Goal: Information Seeking & Learning: Learn about a topic

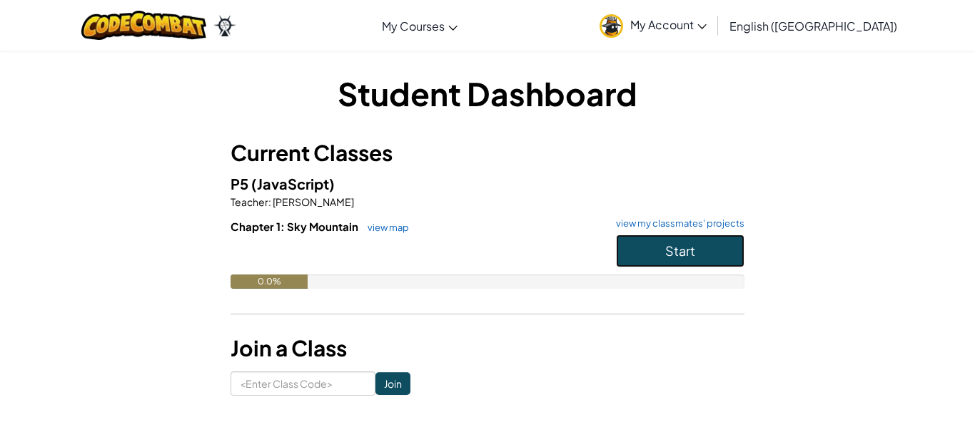
click at [692, 251] on span "Start" at bounding box center [680, 251] width 30 height 16
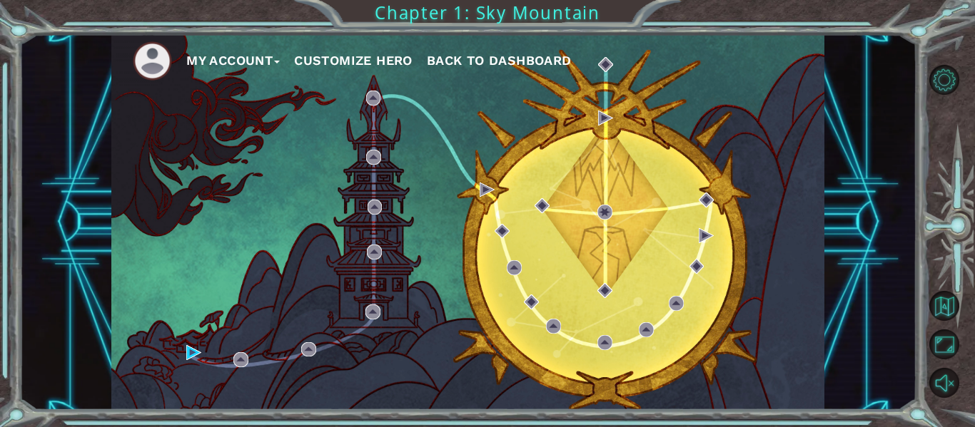
click at [348, 56] on button "Customize Hero" at bounding box center [353, 60] width 118 height 21
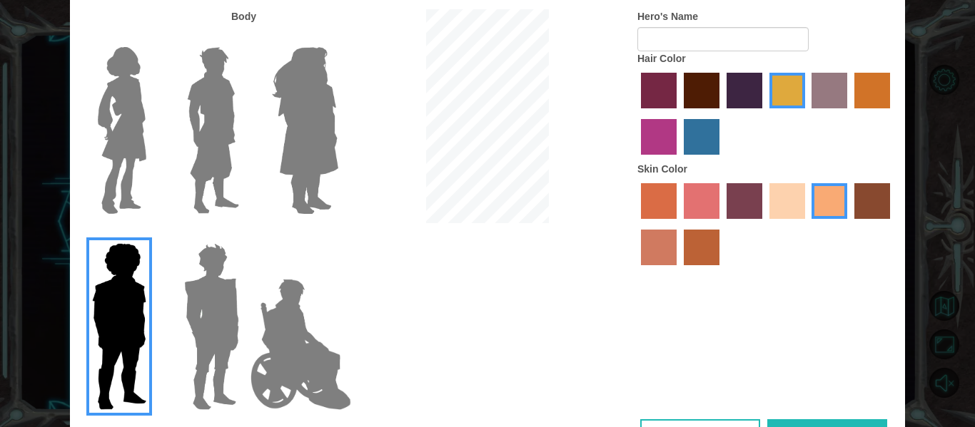
click at [298, 161] on img at bounding box center [305, 130] width 78 height 178
click at [338, 38] on input "Hero Amethyst" at bounding box center [338, 38] width 0 height 0
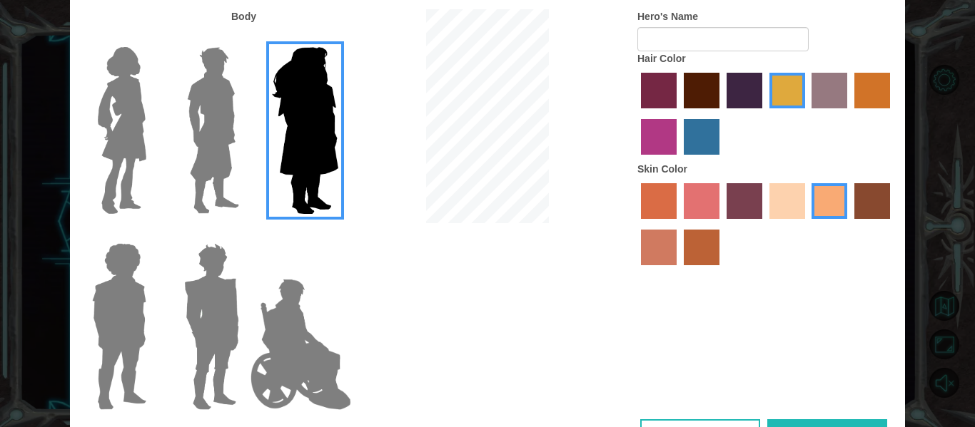
click at [207, 161] on img at bounding box center [213, 130] width 64 height 178
click at [245, 38] on input "Hero Lars" at bounding box center [245, 38] width 0 height 0
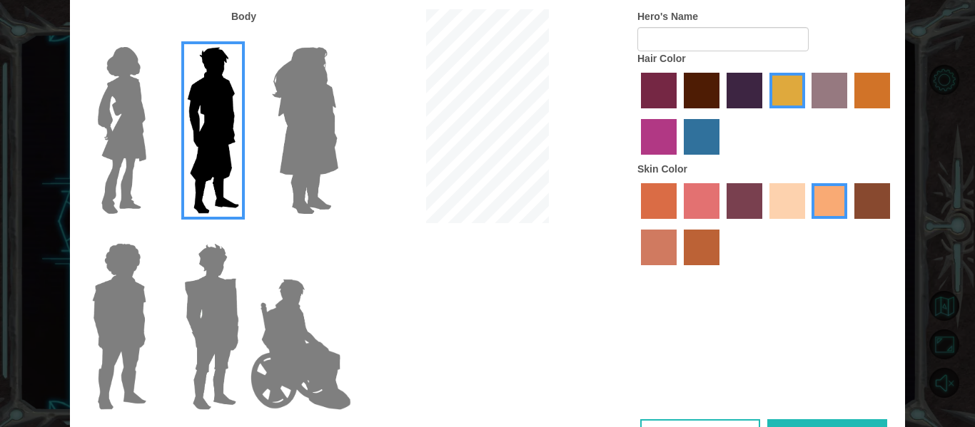
click at [288, 323] on img at bounding box center [301, 344] width 112 height 143
click at [338, 234] on input "Hero Jamie" at bounding box center [338, 234] width 0 height 0
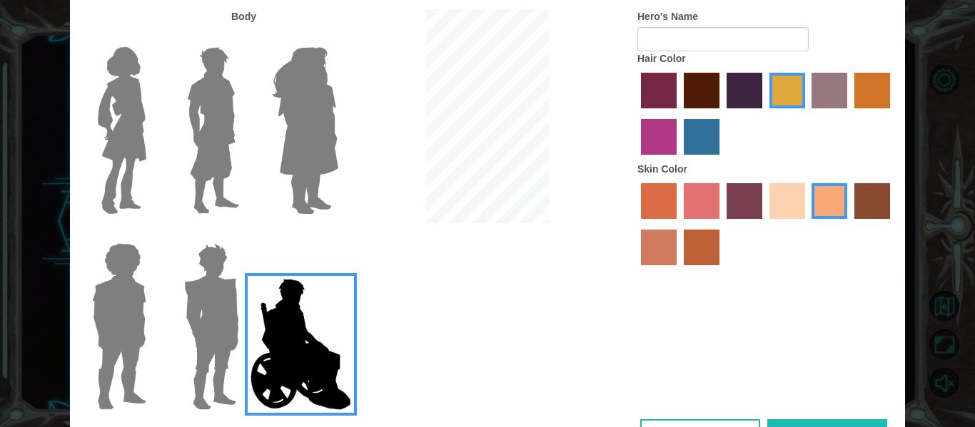
click at [241, 325] on img at bounding box center [211, 327] width 66 height 178
click at [245, 234] on input "Hero Garnet" at bounding box center [245, 234] width 0 height 0
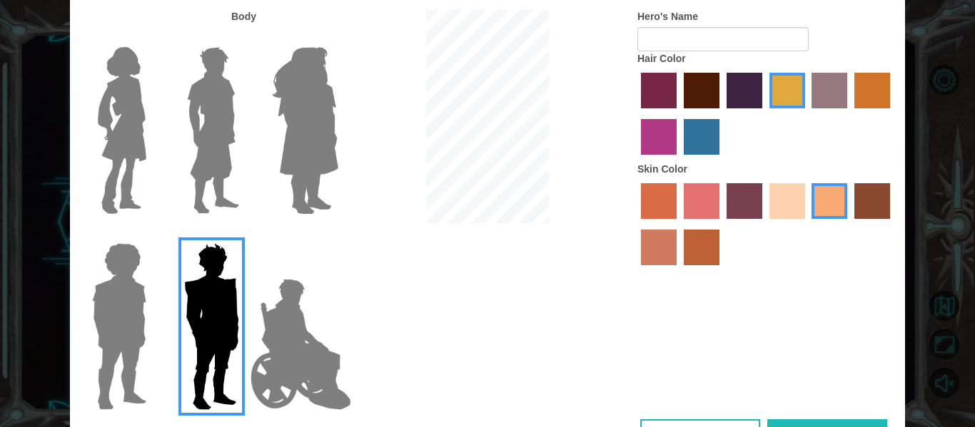
click at [90, 353] on img at bounding box center [119, 327] width 66 height 178
click at [152, 234] on input "Hero Steven" at bounding box center [152, 234] width 0 height 0
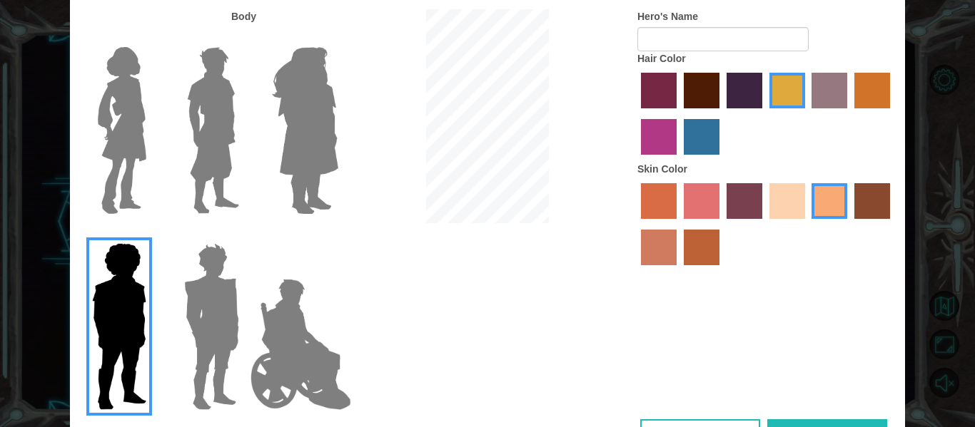
click at [146, 106] on img at bounding box center [122, 130] width 60 height 178
click at [152, 38] on input "Hero Connie" at bounding box center [152, 38] width 0 height 0
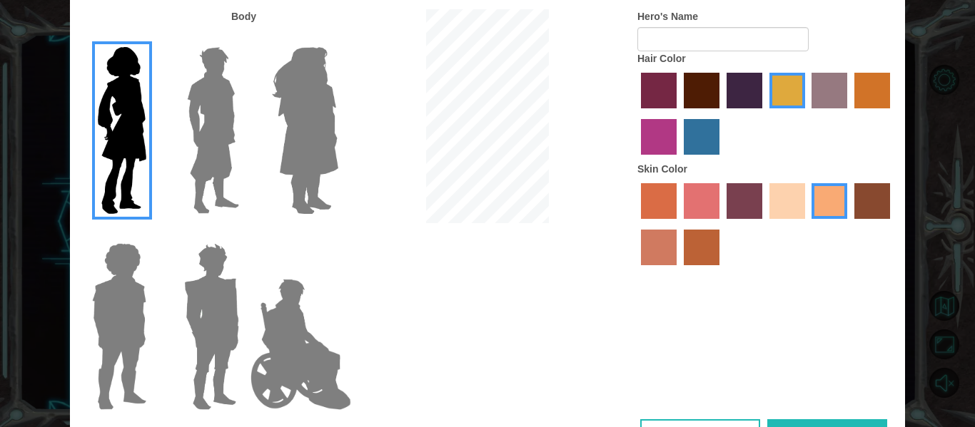
click at [655, 137] on label "medium red violet hair color" at bounding box center [659, 137] width 36 height 36
click at [892, 113] on input "medium red violet hair color" at bounding box center [892, 113] width 0 height 0
click at [684, 90] on label "maroon hair color" at bounding box center [702, 91] width 36 height 36
click at [679, 113] on input "maroon hair color" at bounding box center [679, 113] width 0 height 0
click at [771, 198] on label "sandy beach skin color" at bounding box center [787, 201] width 36 height 36
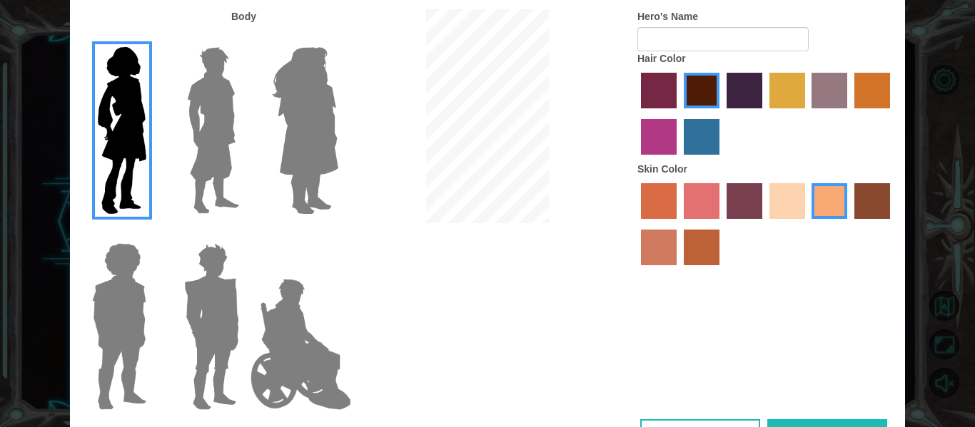
click at [764, 224] on input "sandy beach skin color" at bounding box center [764, 224] width 0 height 0
click at [867, 195] on label "karma skin color" at bounding box center [872, 201] width 36 height 36
click at [849, 224] on input "karma skin color" at bounding box center [849, 224] width 0 height 0
click at [649, 196] on label "sorbus skin color" at bounding box center [659, 201] width 36 height 36
click at [636, 224] on input "sorbus skin color" at bounding box center [636, 224] width 0 height 0
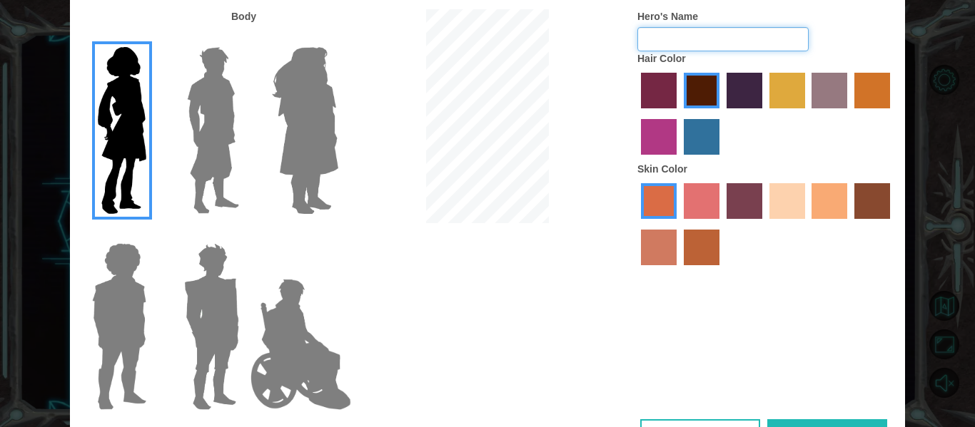
click at [702, 38] on input "Hero's Name" at bounding box center [722, 39] width 171 height 24
click at [648, 44] on input "jan" at bounding box center [722, 39] width 171 height 24
click at [672, 46] on input "Jan" at bounding box center [722, 39] width 171 height 24
type input "Jan"
click at [653, 270] on div at bounding box center [765, 226] width 257 height 93
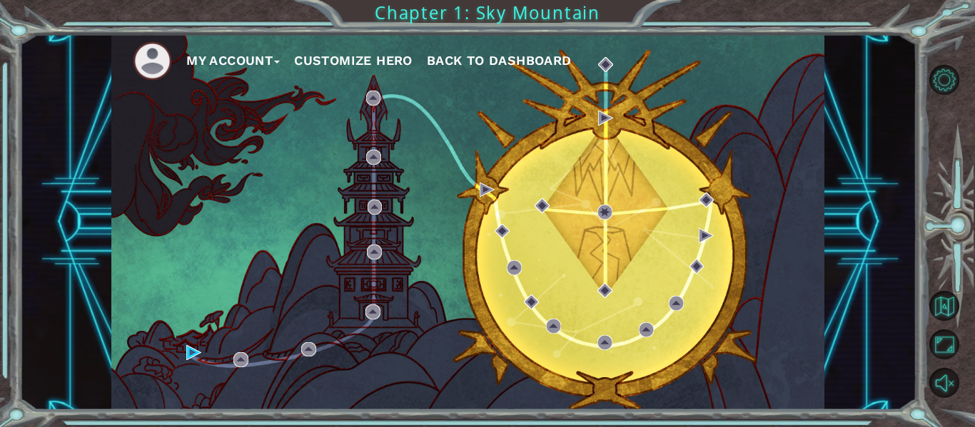
click at [366, 51] on button "Customize Hero" at bounding box center [353, 60] width 118 height 21
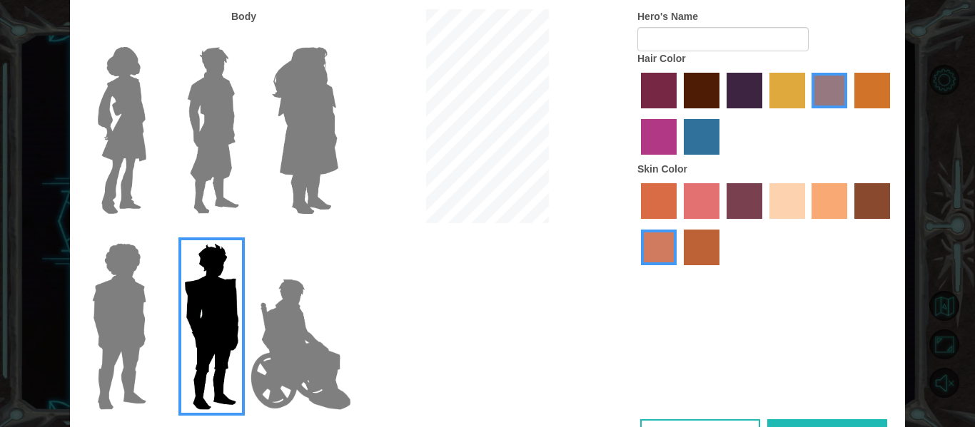
click at [117, 122] on img at bounding box center [122, 130] width 60 height 178
click at [152, 38] on input "Hero Connie" at bounding box center [152, 38] width 0 height 0
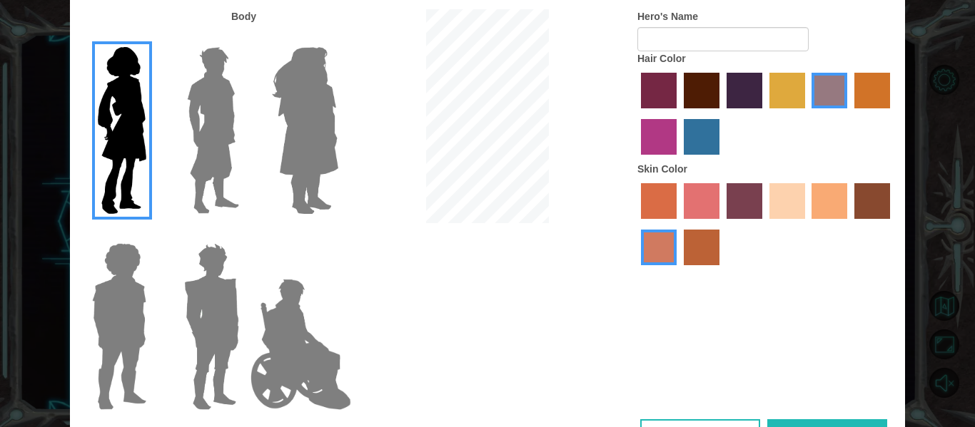
click at [687, 84] on label "maroon hair color" at bounding box center [702, 91] width 36 height 36
click at [679, 113] on input "maroon hair color" at bounding box center [679, 113] width 0 height 0
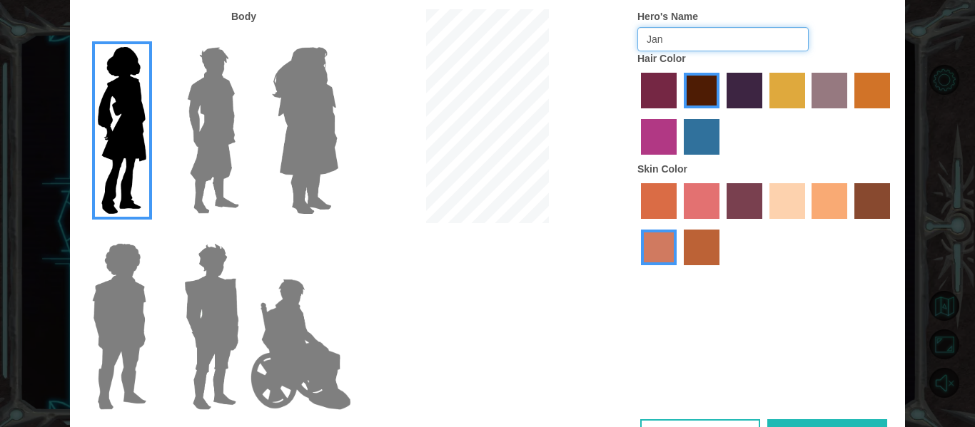
type input "Jan"
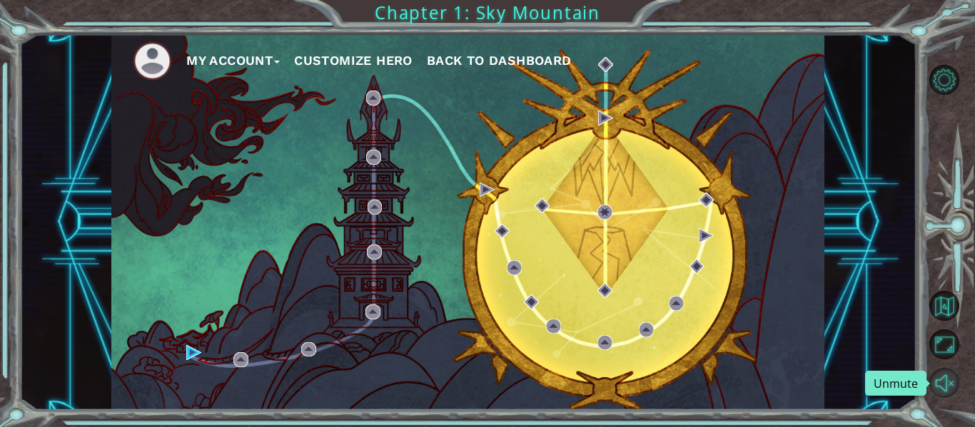
click at [955, 383] on button "Unmute" at bounding box center [944, 383] width 30 height 30
click at [233, 360] on div "My Account Customize Hero Back to Dashboard" at bounding box center [467, 222] width 713 height 376
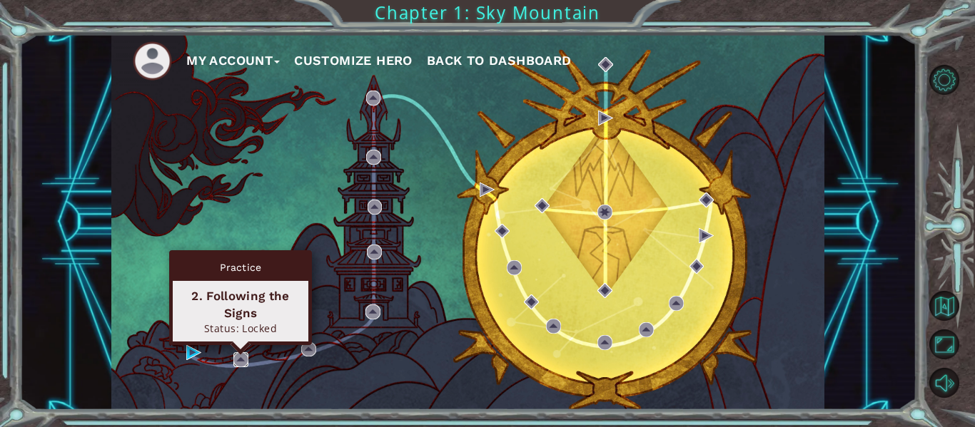
click at [238, 359] on img at bounding box center [240, 360] width 15 height 15
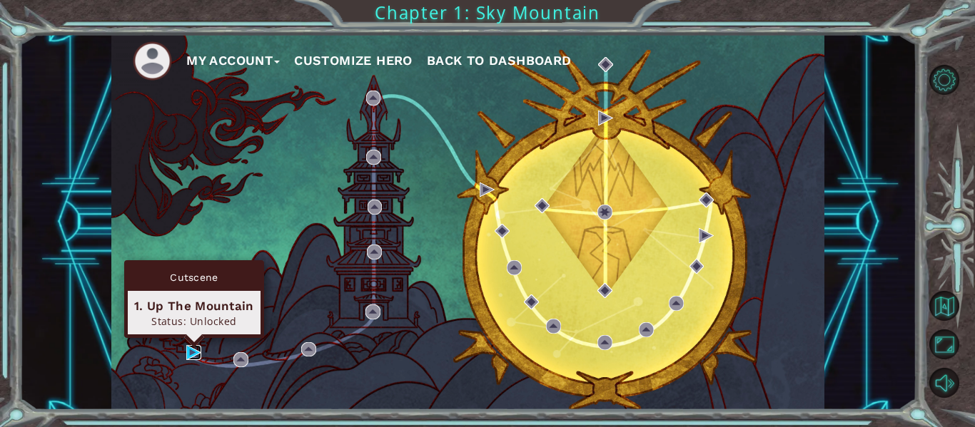
click at [186, 348] on img at bounding box center [193, 352] width 15 height 15
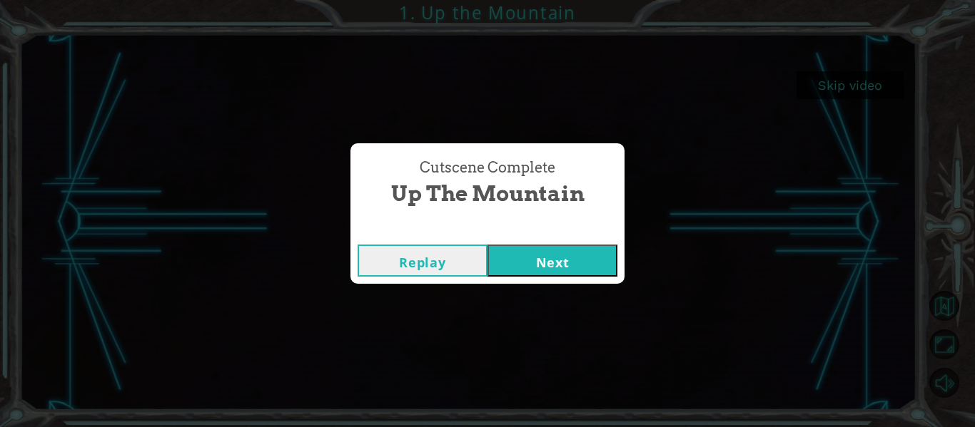
click at [515, 255] on button "Next" at bounding box center [552, 261] width 130 height 32
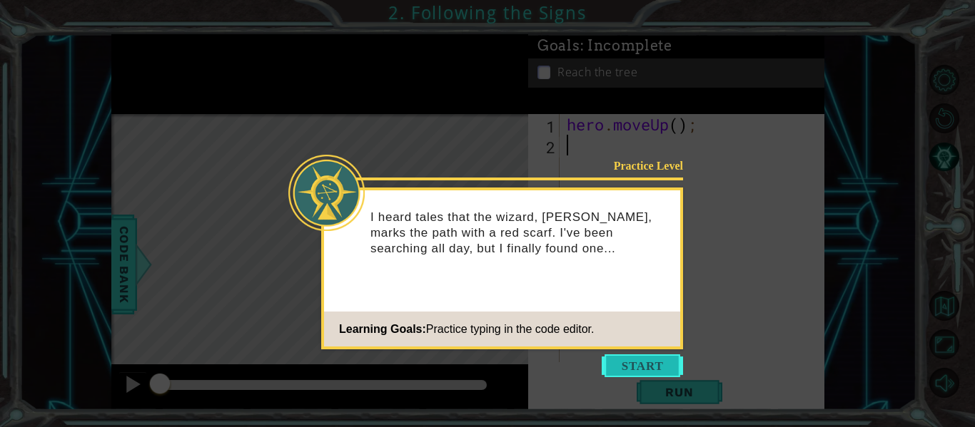
click at [640, 360] on button "Start" at bounding box center [642, 366] width 81 height 23
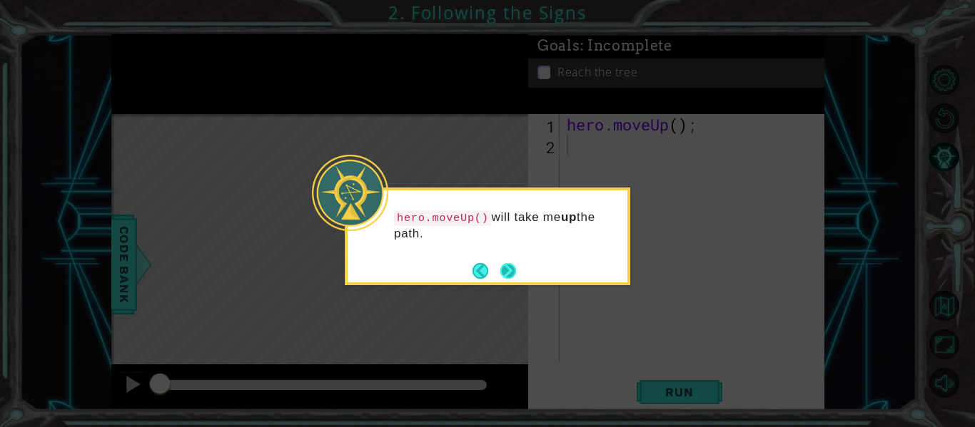
click at [507, 279] on button "Next" at bounding box center [508, 271] width 16 height 16
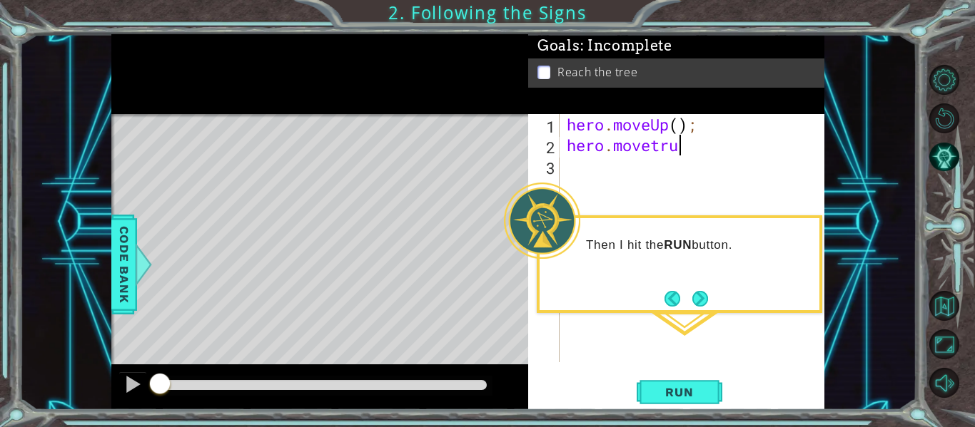
scroll to position [0, 5]
click at [707, 396] on button "Run" at bounding box center [680, 392] width 86 height 29
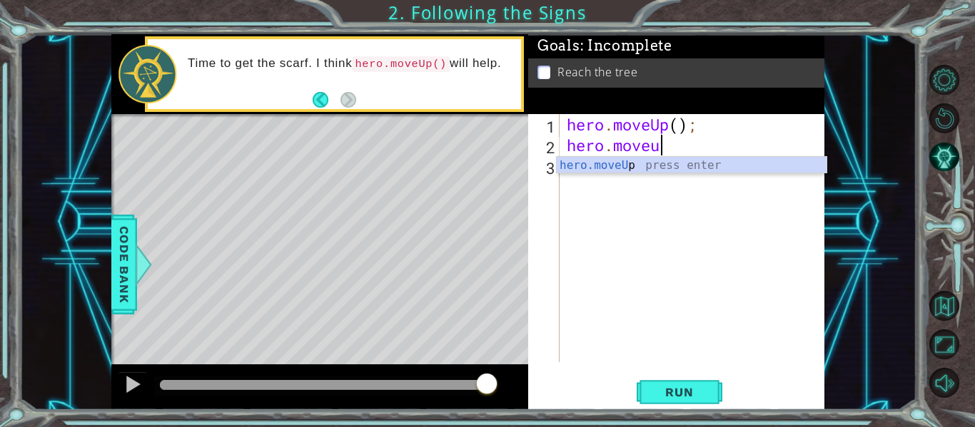
scroll to position [0, 4]
click at [661, 403] on button "Run" at bounding box center [680, 392] width 86 height 29
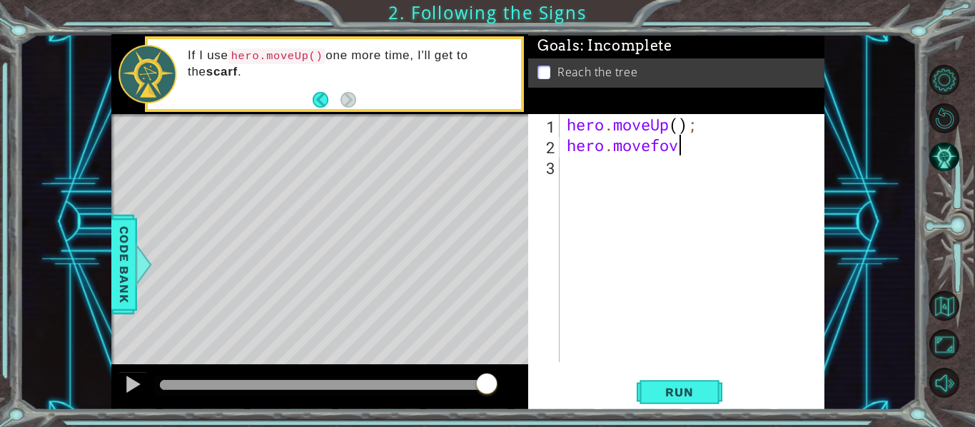
scroll to position [0, 5]
click at [656, 383] on button "Run" at bounding box center [680, 392] width 86 height 29
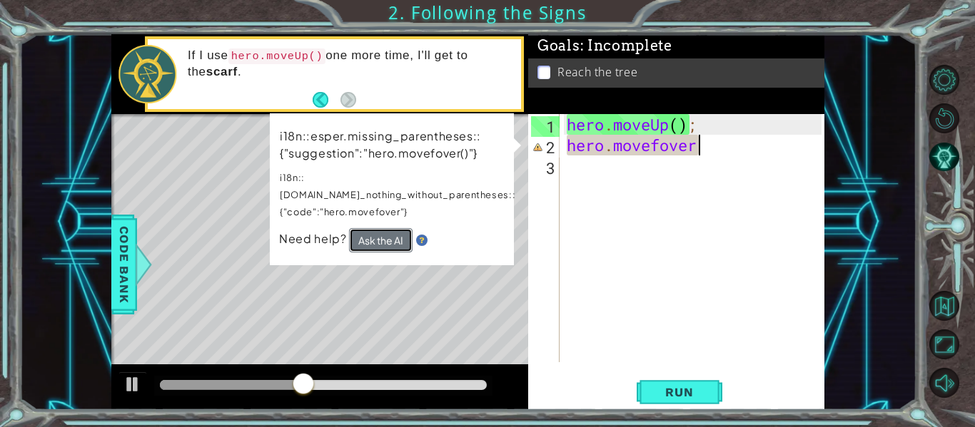
click at [394, 229] on button "Ask the AI" at bounding box center [381, 240] width 64 height 24
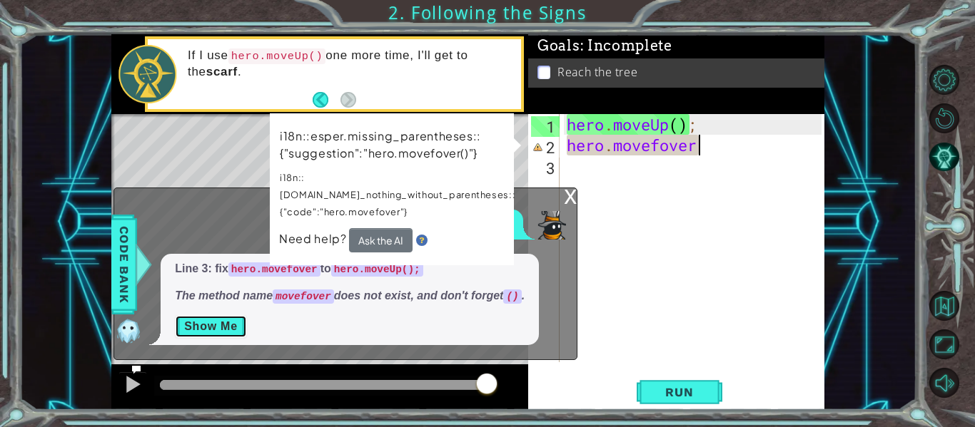
click at [240, 328] on button "Show Me" at bounding box center [211, 326] width 72 height 23
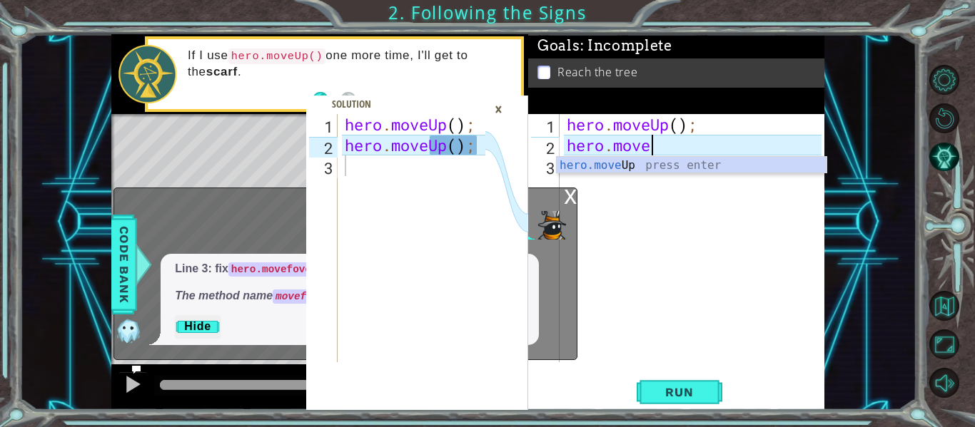
scroll to position [0, 3]
click at [206, 330] on button "Hide" at bounding box center [198, 326] width 46 height 23
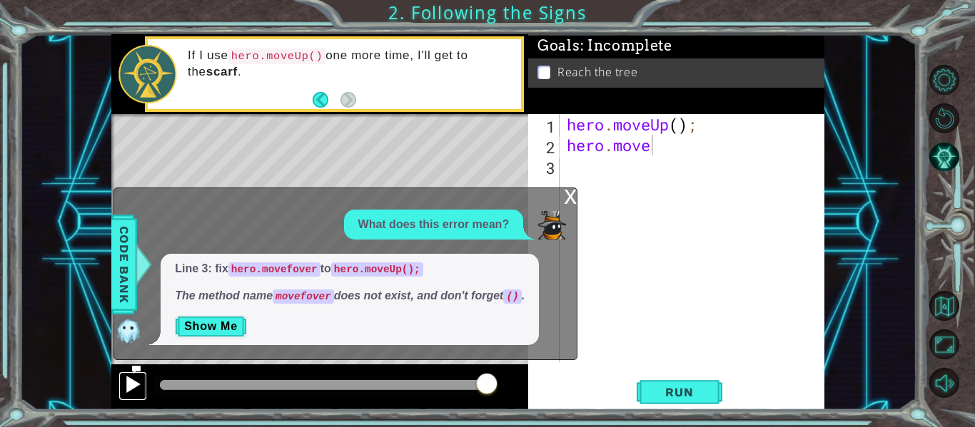
click at [131, 378] on div at bounding box center [132, 384] width 19 height 19
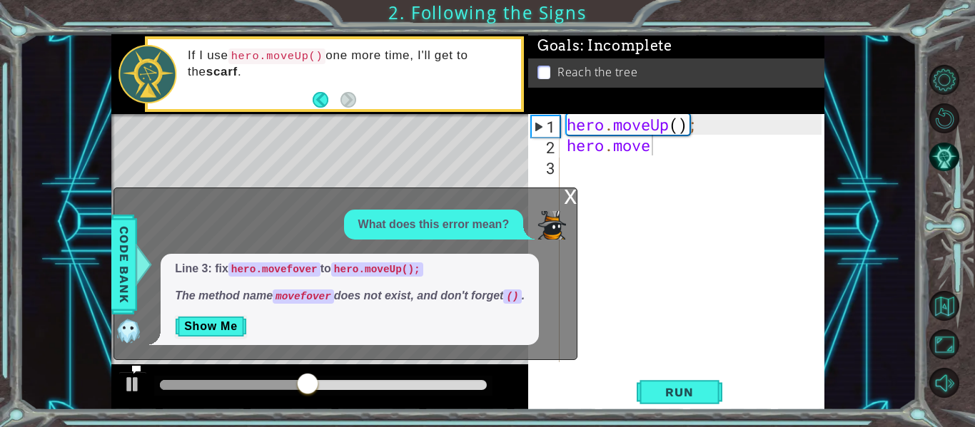
click at [570, 195] on div "x" at bounding box center [570, 195] width 13 height 14
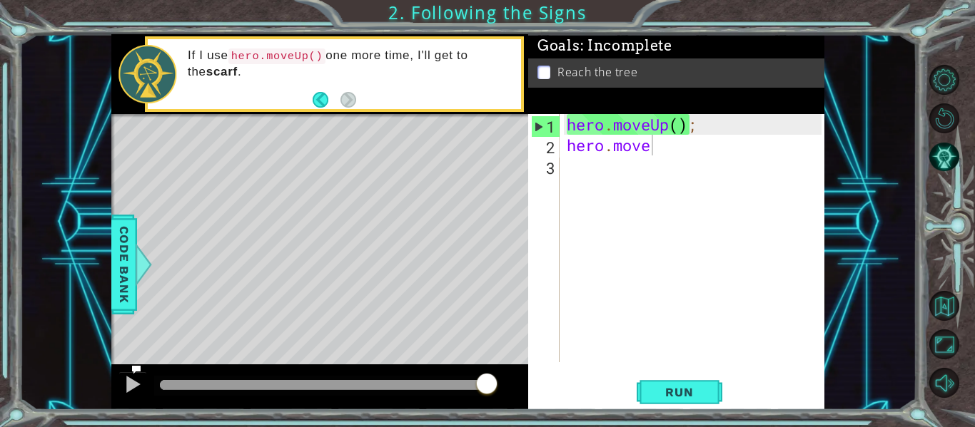
click at [652, 148] on div "hero . moveUp ( ) ; hero . move" at bounding box center [696, 259] width 265 height 290
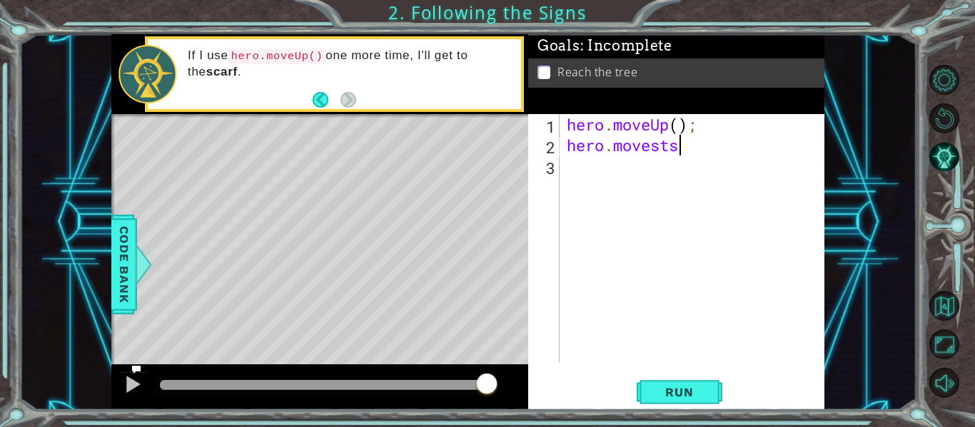
scroll to position [0, 5]
type textarea "hero.moveststrat"
click at [658, 387] on span "Run" at bounding box center [679, 392] width 56 height 14
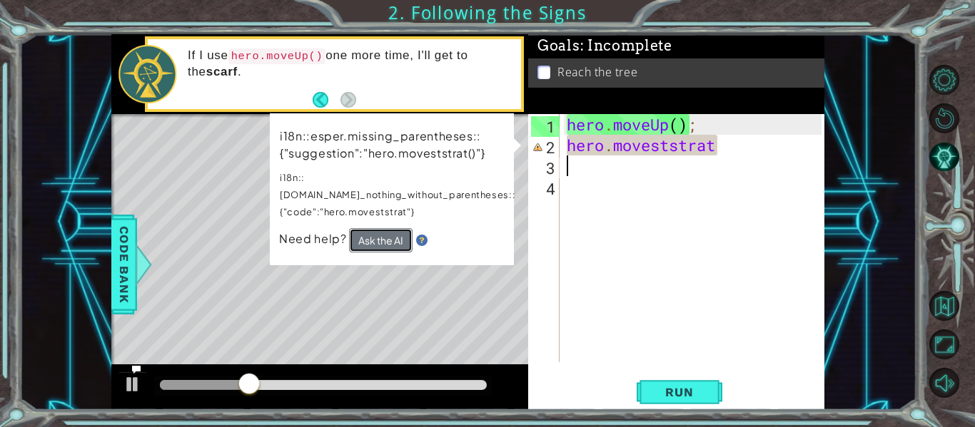
click at [396, 228] on button "Ask the AI" at bounding box center [381, 240] width 64 height 24
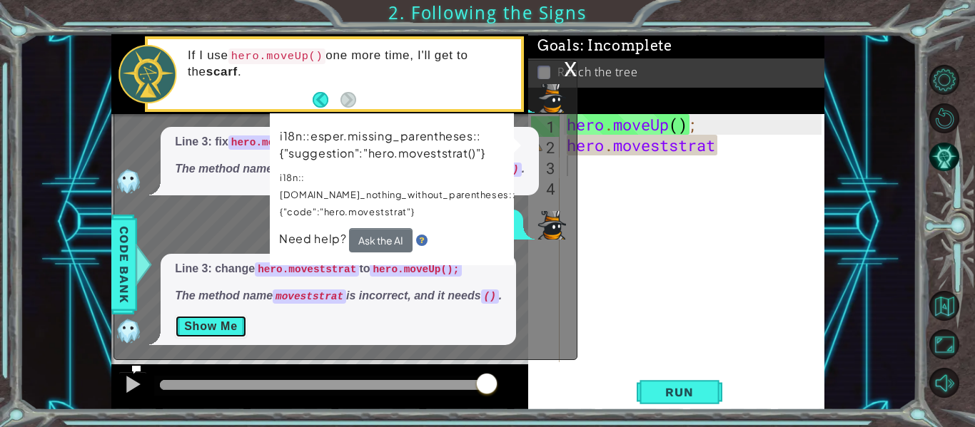
click at [242, 320] on button "Show Me" at bounding box center [211, 326] width 72 height 23
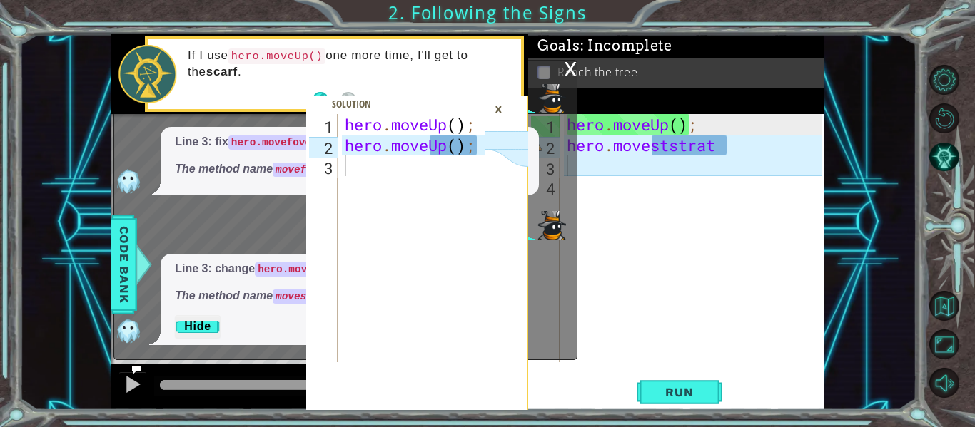
click at [497, 110] on div "×" at bounding box center [498, 109] width 22 height 24
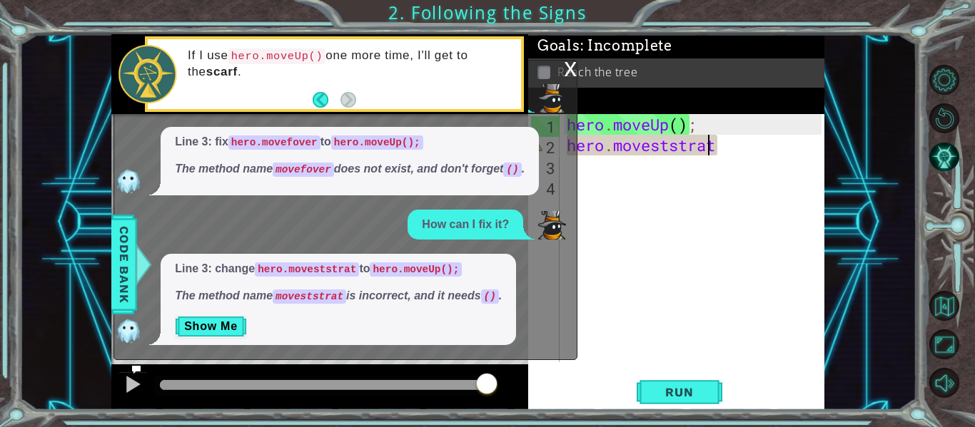
click at [712, 146] on div "hero . moveUp ( ) ; hero . moveststrat" at bounding box center [696, 259] width 265 height 290
click at [718, 146] on div "hero . moveUp ( ) ; hero . moveststrat" at bounding box center [696, 259] width 265 height 290
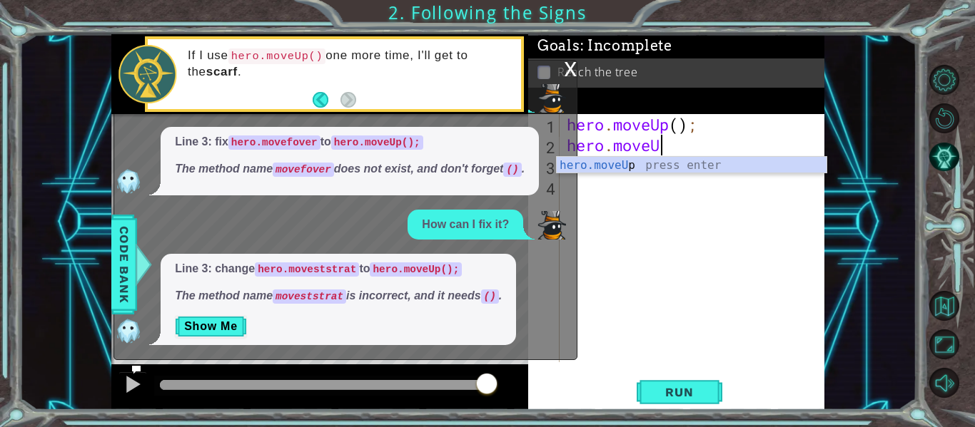
scroll to position [0, 4]
click at [677, 378] on button "Run" at bounding box center [680, 392] width 86 height 29
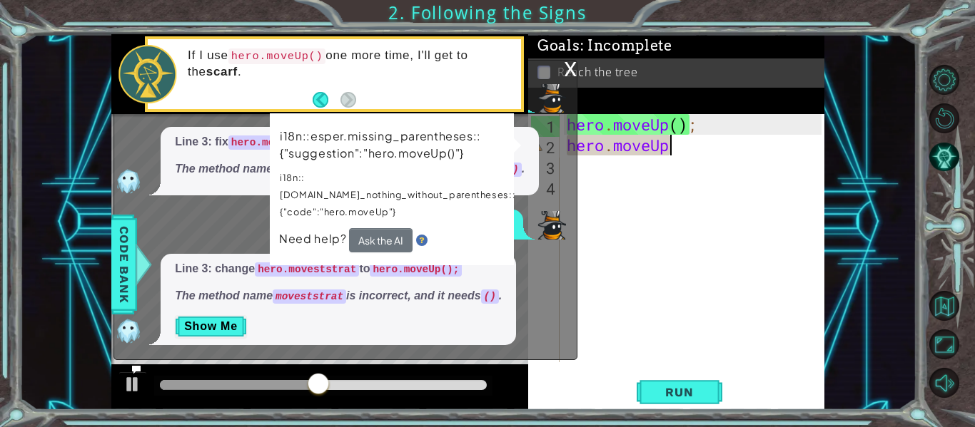
click at [673, 148] on div "hero . moveUp ( ) ; hero . moveUp" at bounding box center [696, 259] width 265 height 290
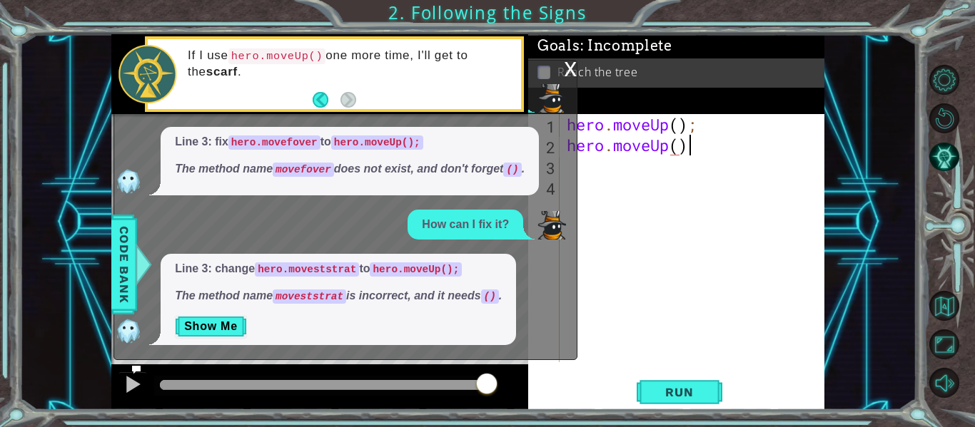
scroll to position [0, 5]
type textarea "hero.moveUp();"
click at [652, 384] on button "Run" at bounding box center [680, 392] width 86 height 29
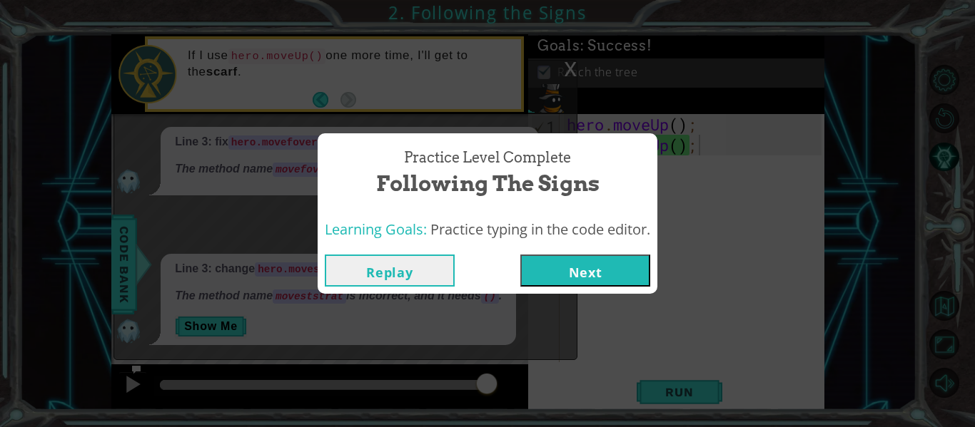
click at [552, 262] on button "Next" at bounding box center [585, 271] width 130 height 32
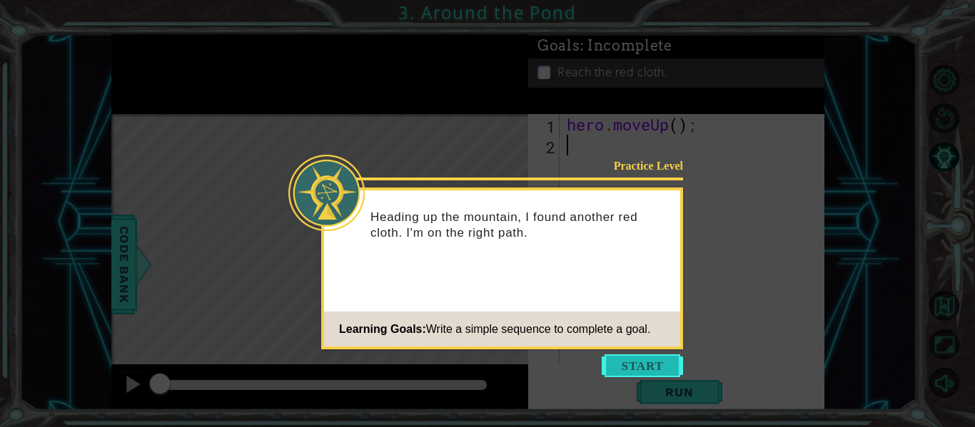
click at [652, 368] on button "Start" at bounding box center [642, 366] width 81 height 23
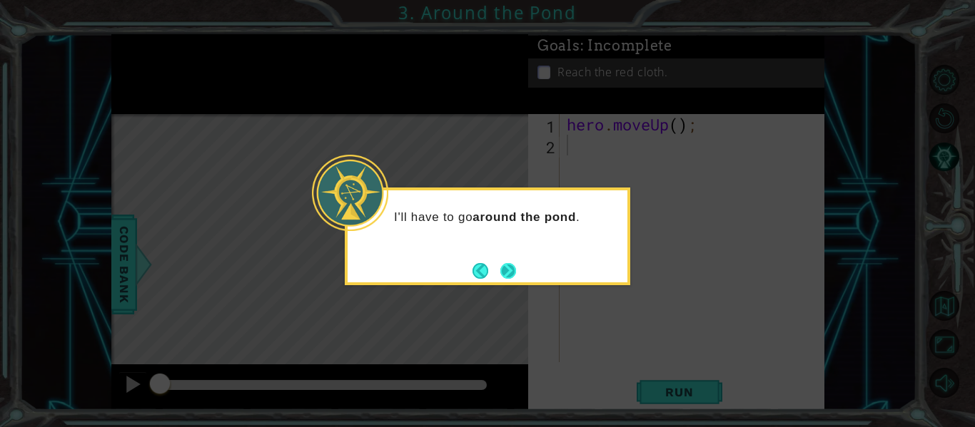
click at [502, 265] on button "Next" at bounding box center [508, 271] width 16 height 16
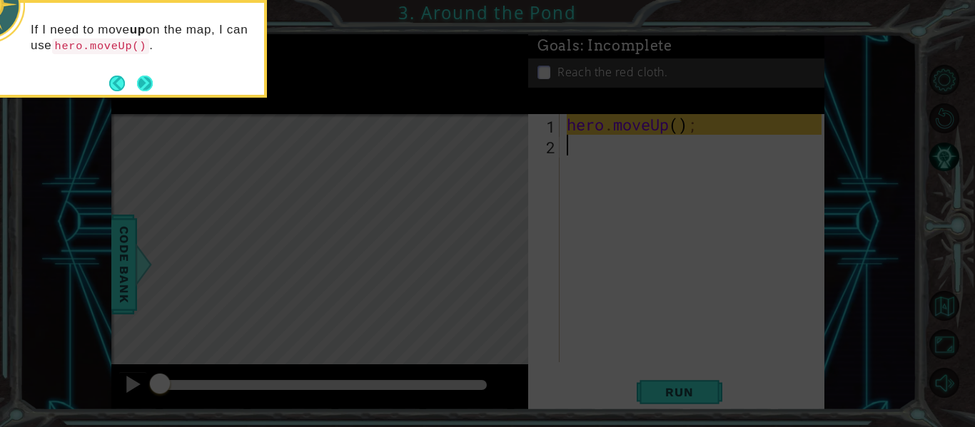
click at [147, 78] on button "Next" at bounding box center [145, 84] width 16 height 16
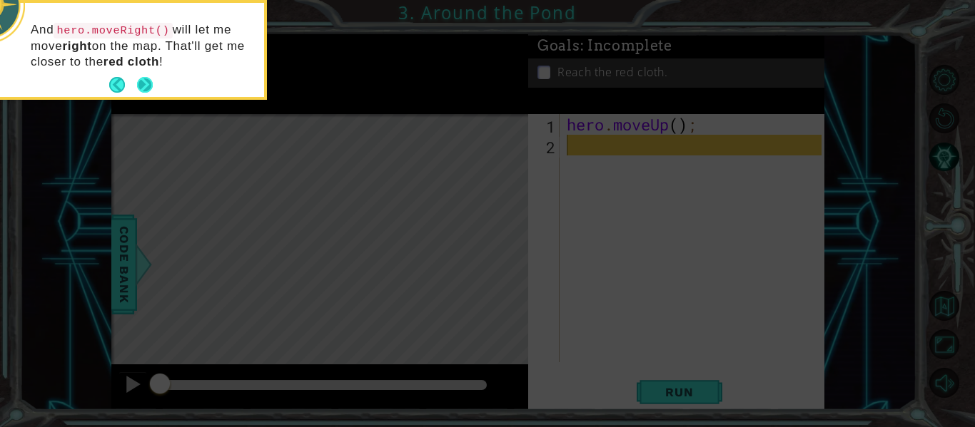
click at [141, 79] on button "Next" at bounding box center [145, 85] width 16 height 16
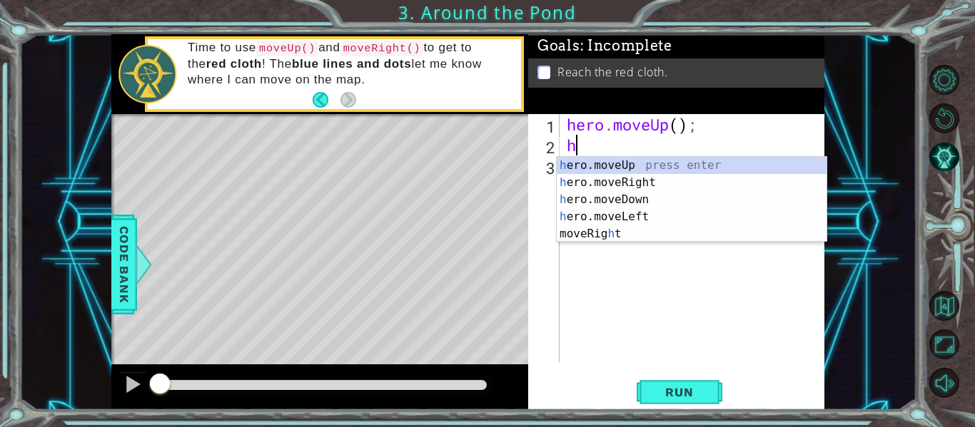
type textarea "he"
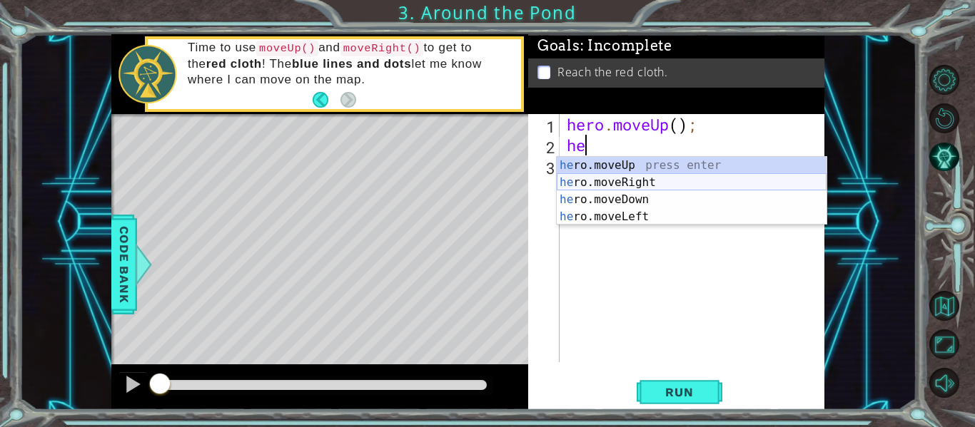
click at [606, 185] on div "he ro.moveUp press enter he ro.moveRight press enter he ro.moveDown press enter…" at bounding box center [692, 208] width 270 height 103
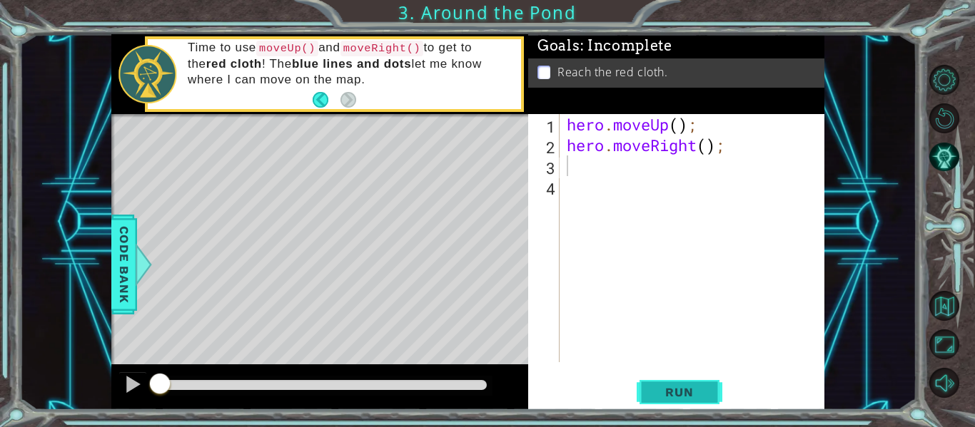
click at [656, 393] on span "Run" at bounding box center [679, 392] width 56 height 14
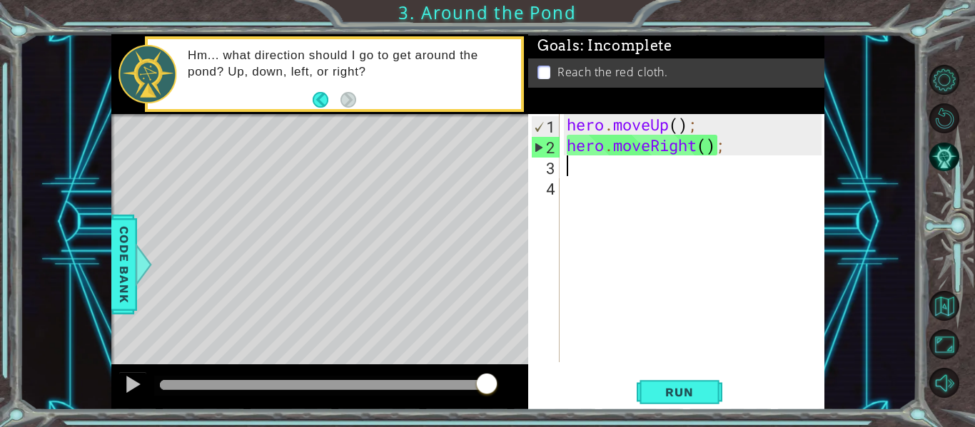
type textarea "h"
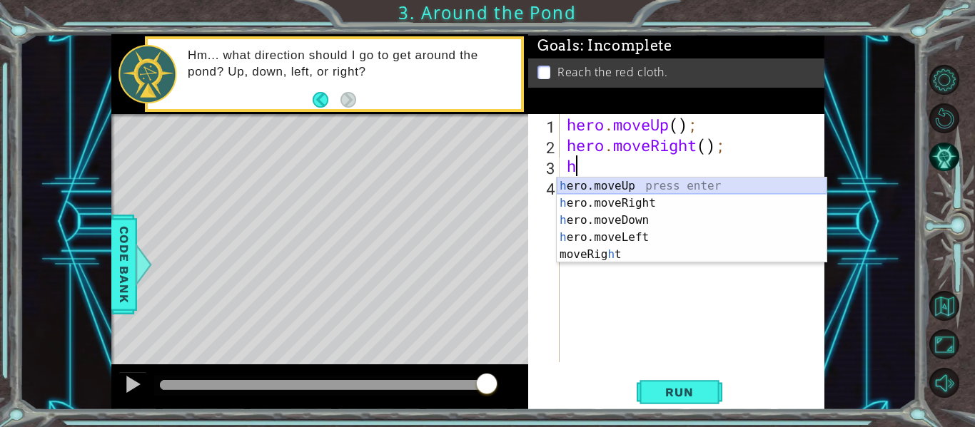
click at [602, 185] on div "h ero.moveUp press enter h ero.moveRight press enter h ero.moveDown press enter…" at bounding box center [692, 238] width 270 height 120
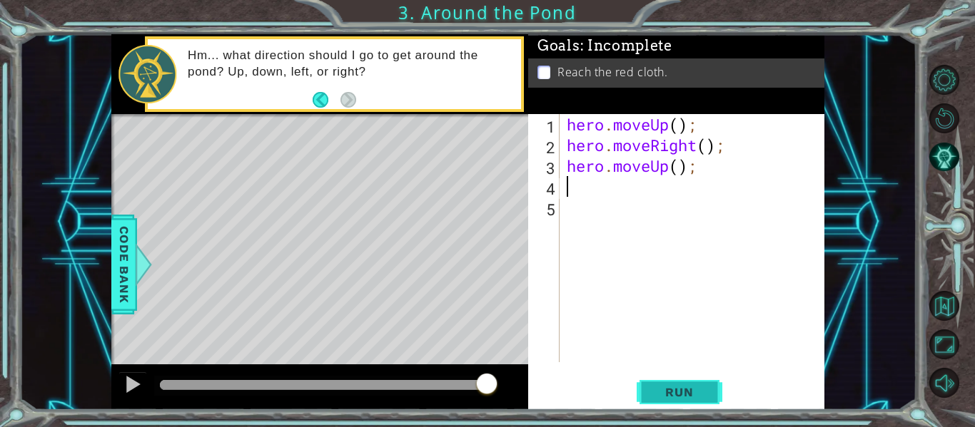
click at [679, 395] on span "Run" at bounding box center [679, 392] width 56 height 14
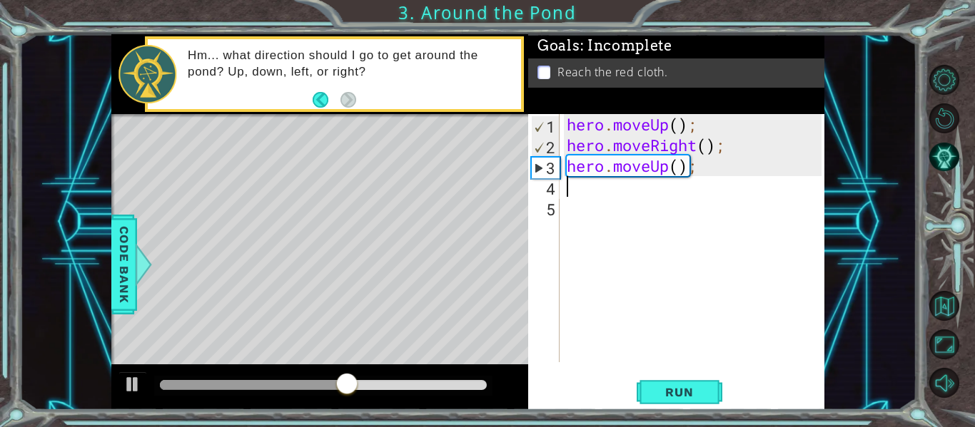
type textarea "h"
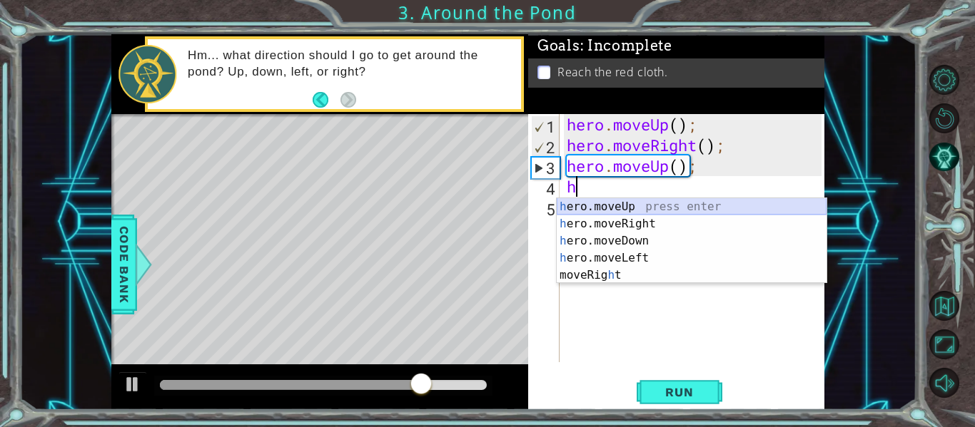
click at [575, 198] on div "h ero.moveUp press enter h ero.moveRight press enter h ero.moveDown press enter…" at bounding box center [692, 258] width 270 height 120
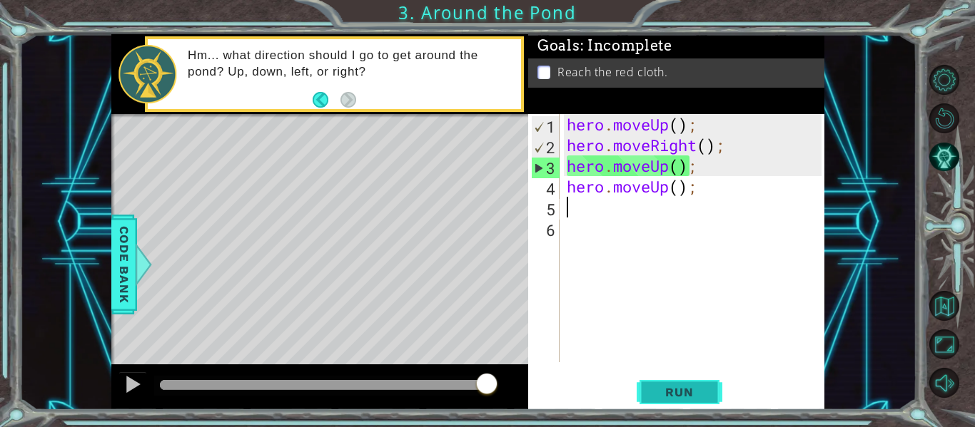
click at [682, 389] on span "Run" at bounding box center [679, 392] width 56 height 14
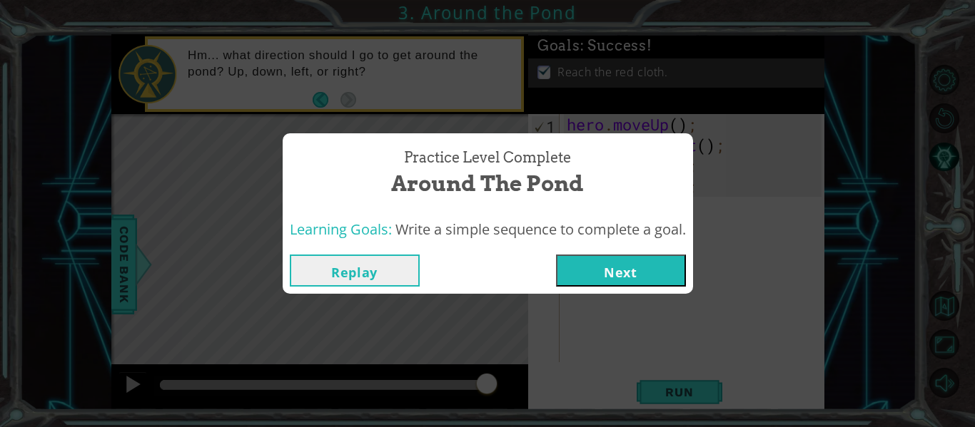
click at [578, 261] on button "Next" at bounding box center [621, 271] width 130 height 32
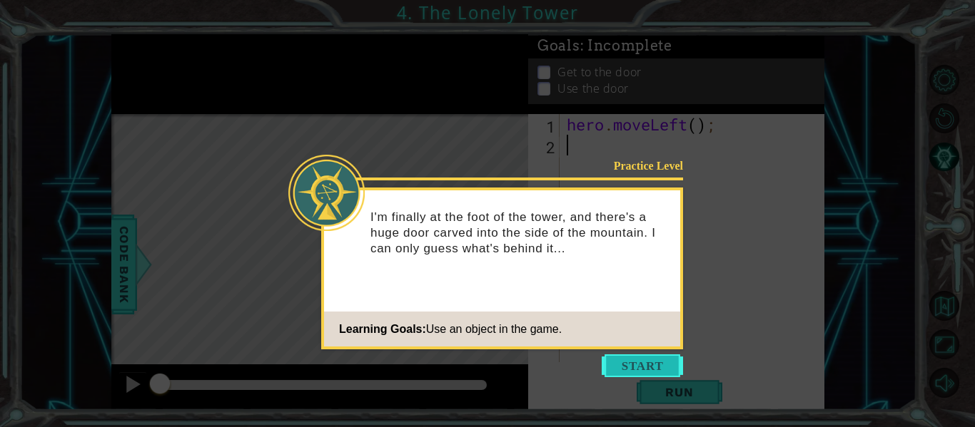
click at [639, 365] on button "Start" at bounding box center [642, 366] width 81 height 23
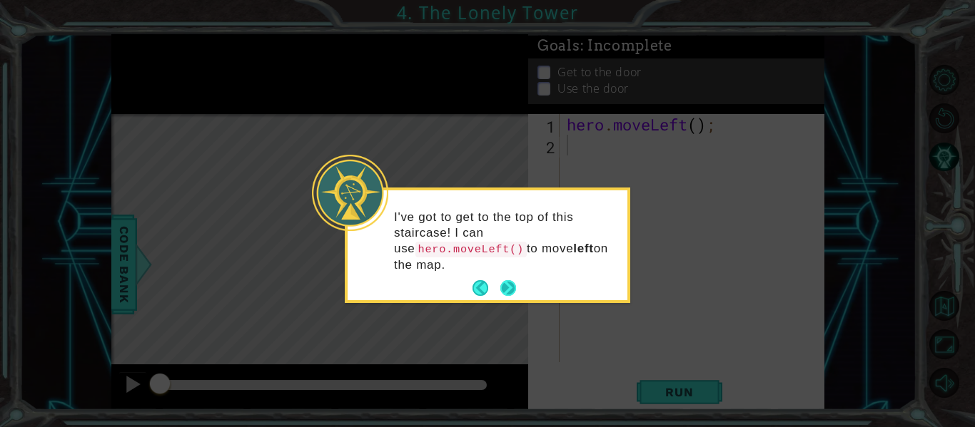
click at [505, 293] on button "Next" at bounding box center [508, 288] width 19 height 19
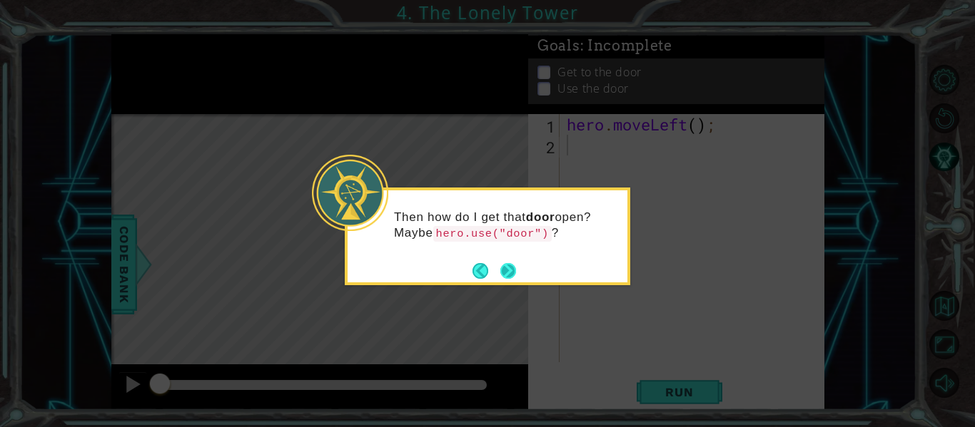
click at [502, 268] on button "Next" at bounding box center [508, 271] width 16 height 16
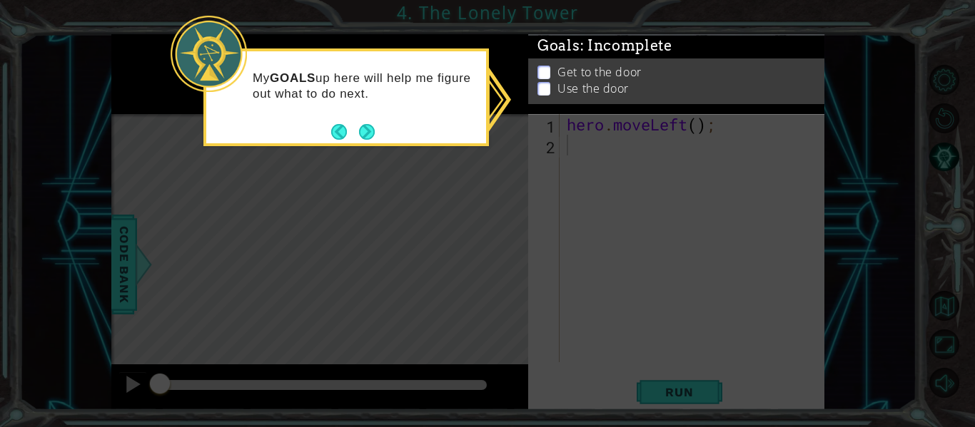
click at [567, 87] on p "Use the door" at bounding box center [592, 95] width 71 height 16
click at [541, 91] on p at bounding box center [543, 91] width 13 height 14
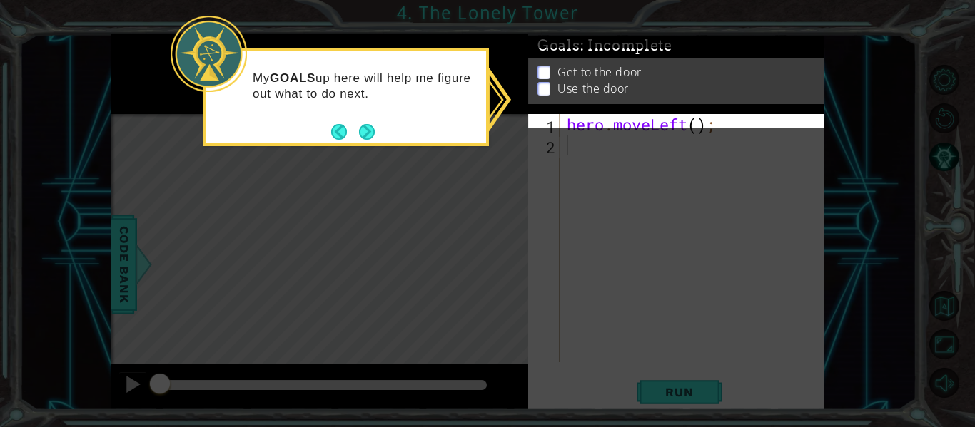
click at [548, 81] on p at bounding box center [543, 75] width 13 height 14
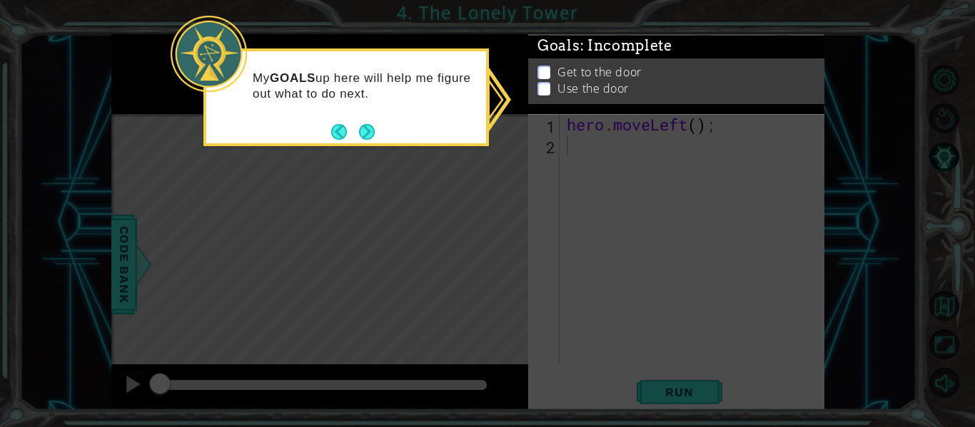
click at [546, 81] on ul "Get to the door Use the door" at bounding box center [676, 85] width 285 height 33
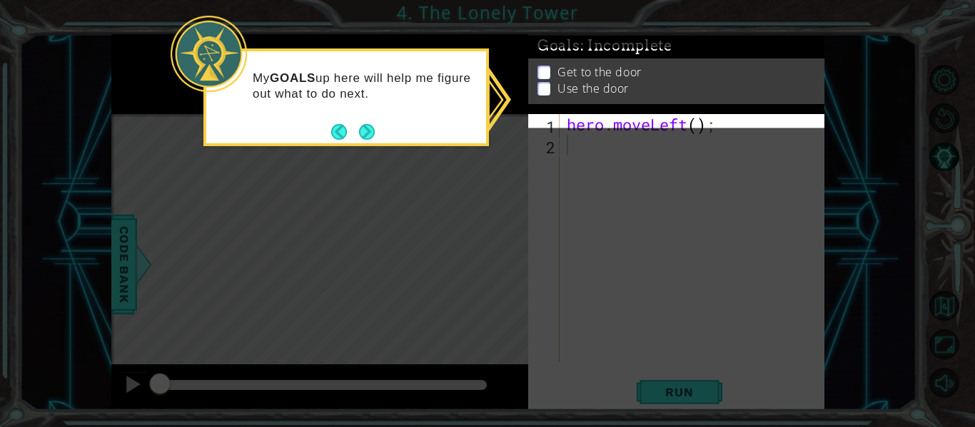
click at [546, 81] on p at bounding box center [543, 79] width 13 height 14
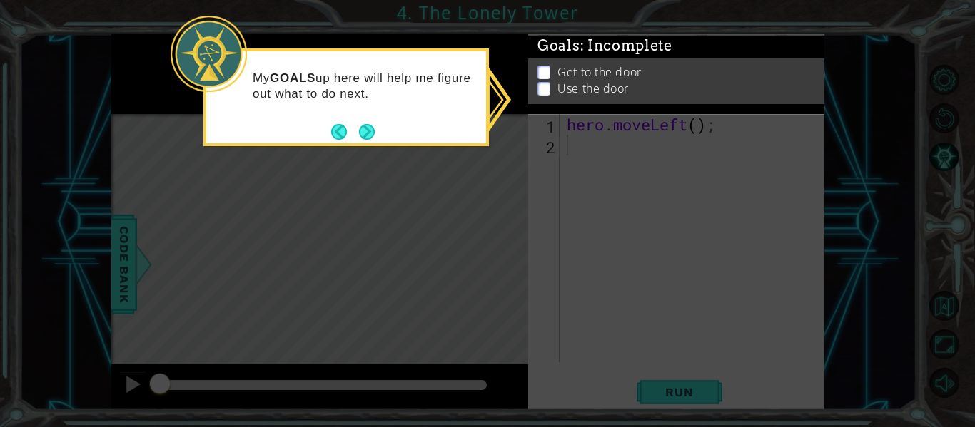
click at [550, 94] on li "Use the door" at bounding box center [677, 102] width 281 height 16
click at [381, 131] on div "My GOALS up here will help me figure out what to do next." at bounding box center [345, 98] width 285 height 98
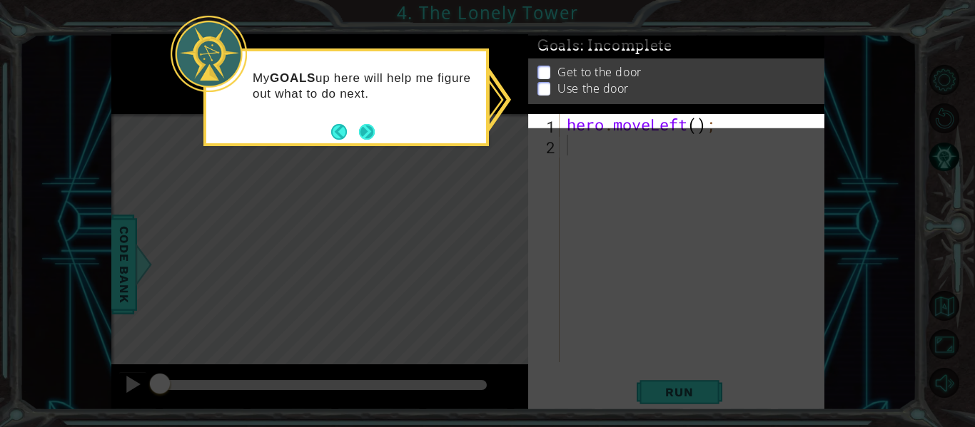
click at [375, 130] on button "Next" at bounding box center [367, 131] width 16 height 16
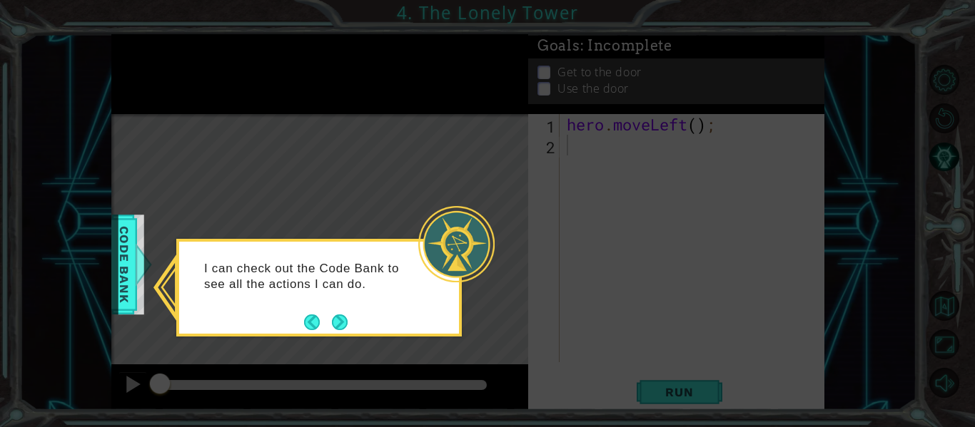
click at [107, 273] on icon at bounding box center [487, 213] width 975 height 427
click at [120, 273] on span "Code Bank" at bounding box center [116, 264] width 23 height 87
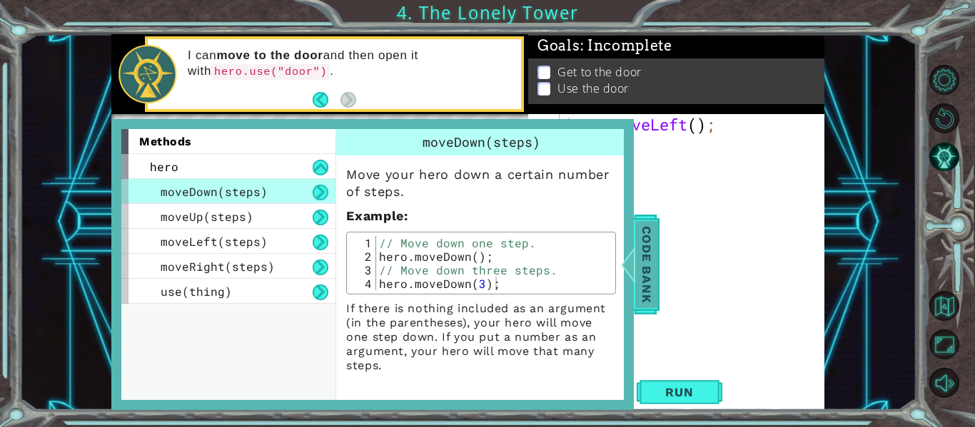
click at [640, 292] on span "Code Bank" at bounding box center [638, 264] width 23 height 87
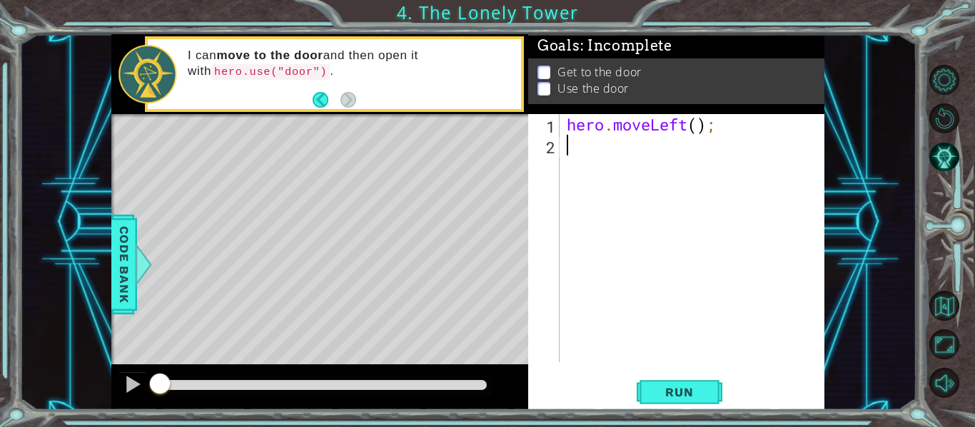
click at [585, 155] on div "hero . moveLeft ( ) ;" at bounding box center [696, 259] width 265 height 290
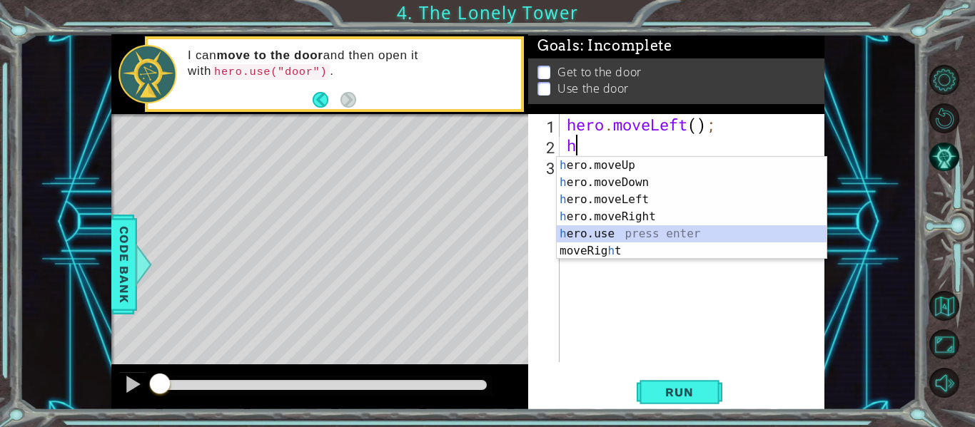
click at [560, 231] on div "h ero.moveUp press enter h ero.moveDown press enter h ero.moveLeft press enter …" at bounding box center [692, 225] width 270 height 137
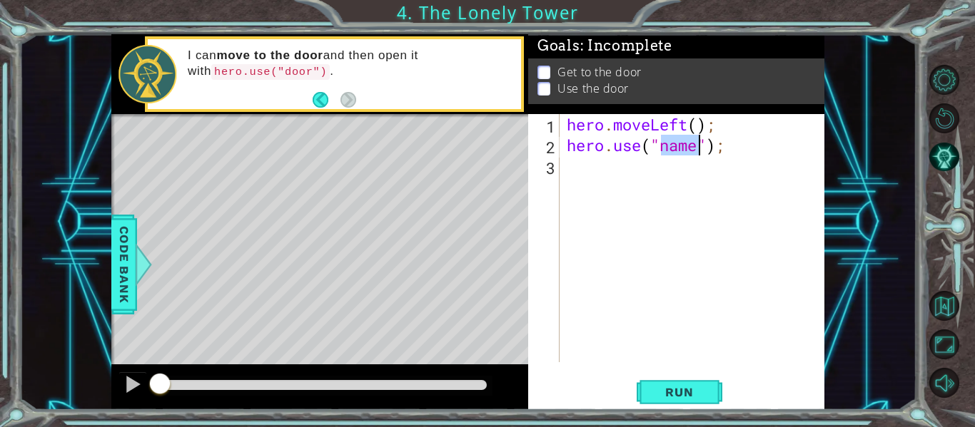
click at [687, 150] on div "hero . moveLeft ( ) ; hero . use ( "name" ) ;" at bounding box center [693, 238] width 258 height 248
click at [672, 155] on div "hero . moveLeft ( ) ; hero . use ( "e" ) ;" at bounding box center [696, 259] width 265 height 290
click at [689, 384] on button "Run" at bounding box center [680, 392] width 86 height 29
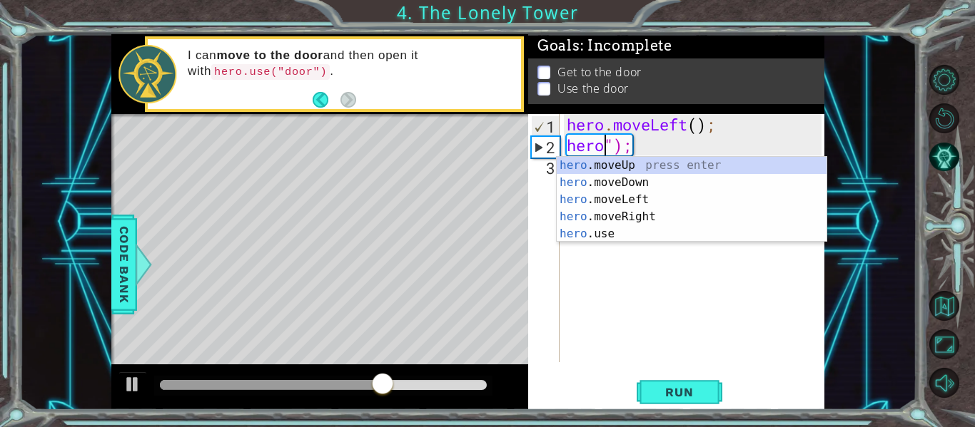
scroll to position [0, 3]
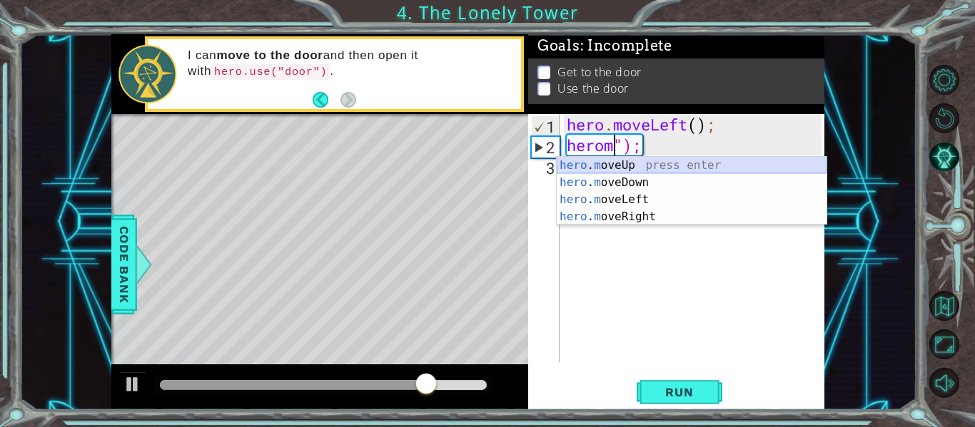
click at [614, 171] on div "hero . m oveUp press enter hero . m oveDown press enter hero . m oveLeft press …" at bounding box center [692, 208] width 270 height 103
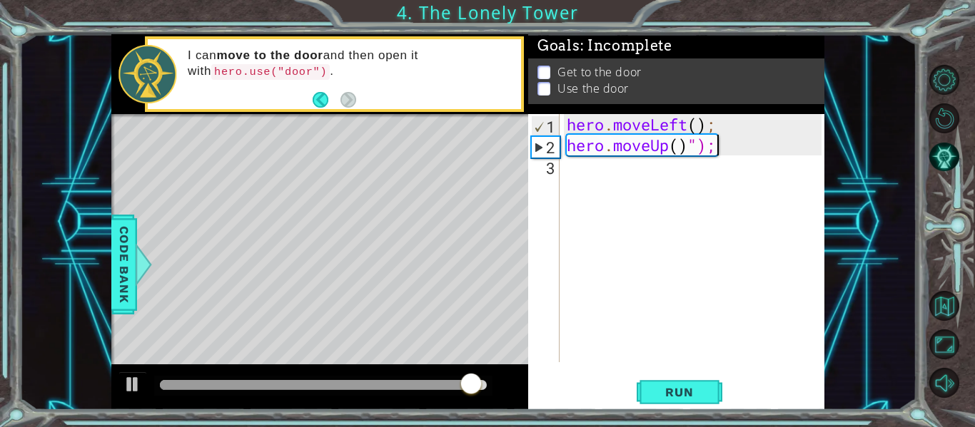
click at [714, 148] on div "hero . moveLeft ( ) ; hero . moveUp ( ) ");" at bounding box center [696, 259] width 265 height 290
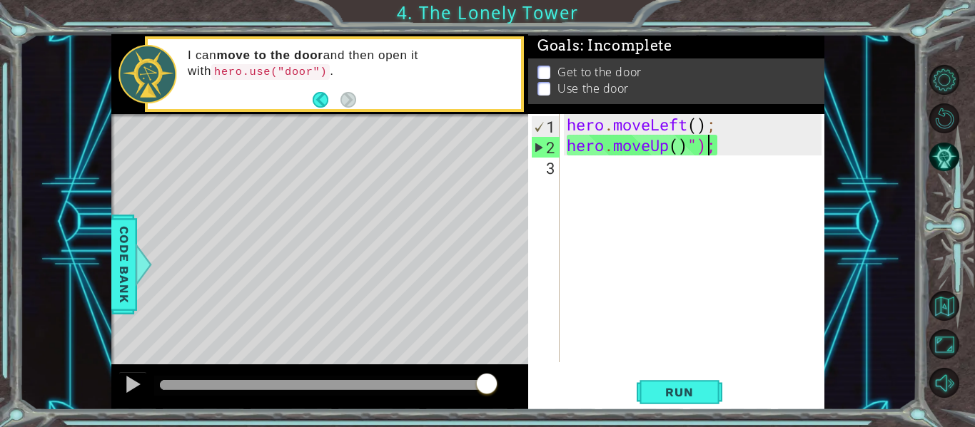
click at [709, 149] on div "hero . moveLeft ( ) ; hero . moveUp ( ) ");" at bounding box center [696, 259] width 265 height 290
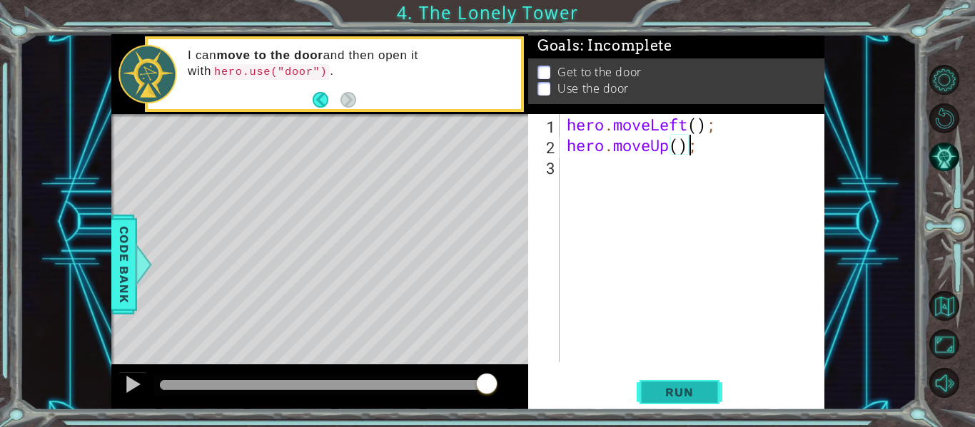
type textarea "hero.moveUp();"
click at [661, 391] on span "Run" at bounding box center [679, 392] width 56 height 14
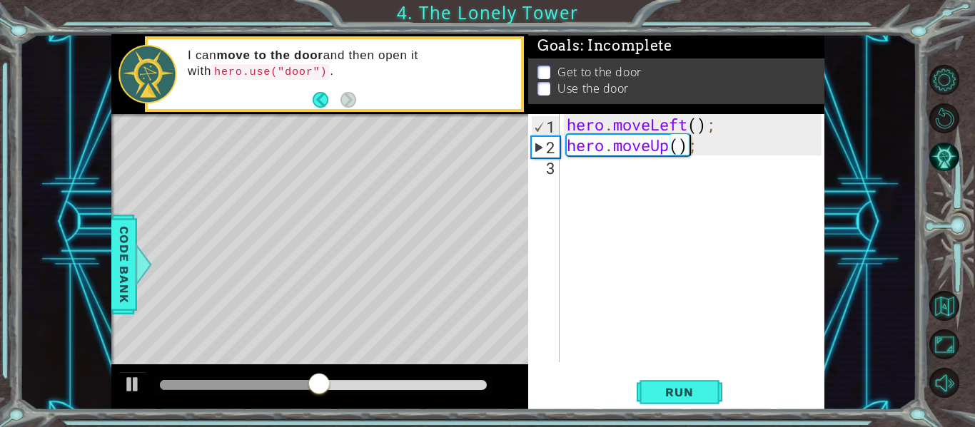
click at [553, 163] on div "3" at bounding box center [545, 168] width 29 height 21
type textarea "h"
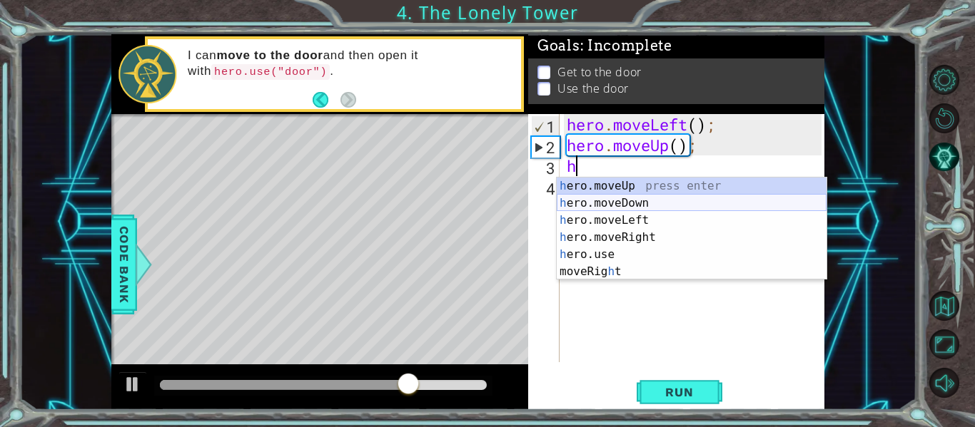
click at [588, 202] on div "h ero.moveUp press enter h ero.moveDown press enter h ero.moveLeft press enter …" at bounding box center [692, 246] width 270 height 137
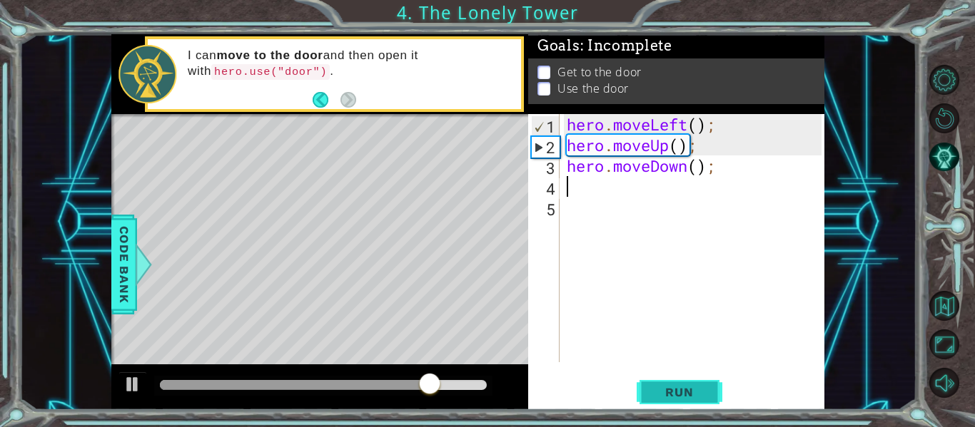
click at [701, 398] on span "Run" at bounding box center [679, 392] width 56 height 14
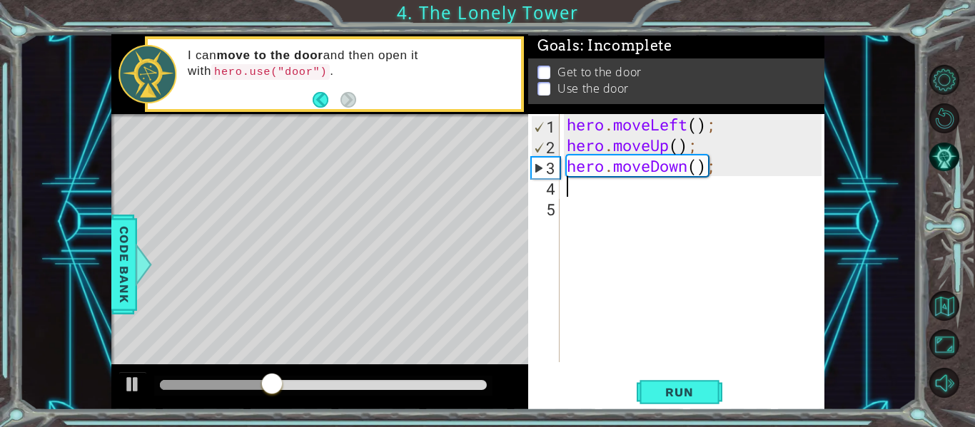
click at [689, 171] on div "hero . moveLeft ( ) ; hero . moveUp ( ) ; hero . moveDown ( ) ;" at bounding box center [696, 259] width 265 height 290
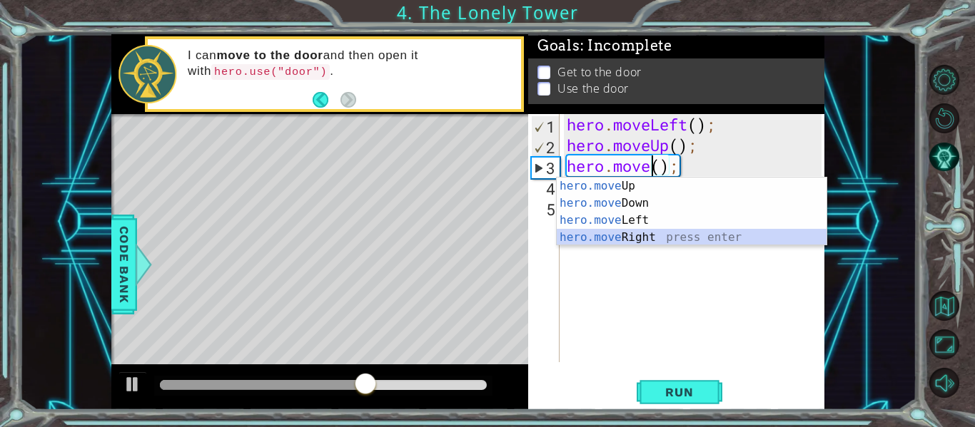
click at [616, 231] on div "hero.move Up press enter hero.move Down press enter hero.move Left press enter …" at bounding box center [692, 229] width 270 height 103
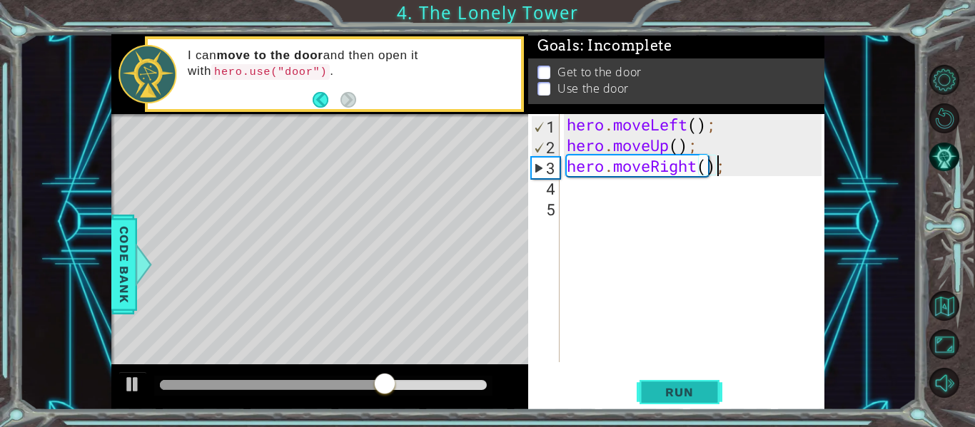
click at [652, 394] on span "Run" at bounding box center [679, 392] width 56 height 14
click at [668, 147] on div "hero . moveLeft ( ) ; hero . moveUp ( ) ; hero . moveRight ( ) ;" at bounding box center [696, 259] width 265 height 290
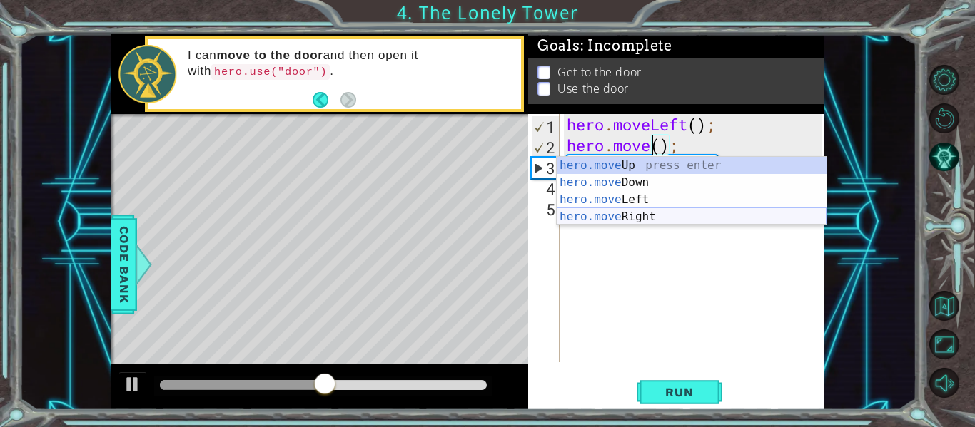
click at [623, 209] on div "hero.move Up press enter hero.move Down press enter hero.move Left press enter …" at bounding box center [692, 208] width 270 height 103
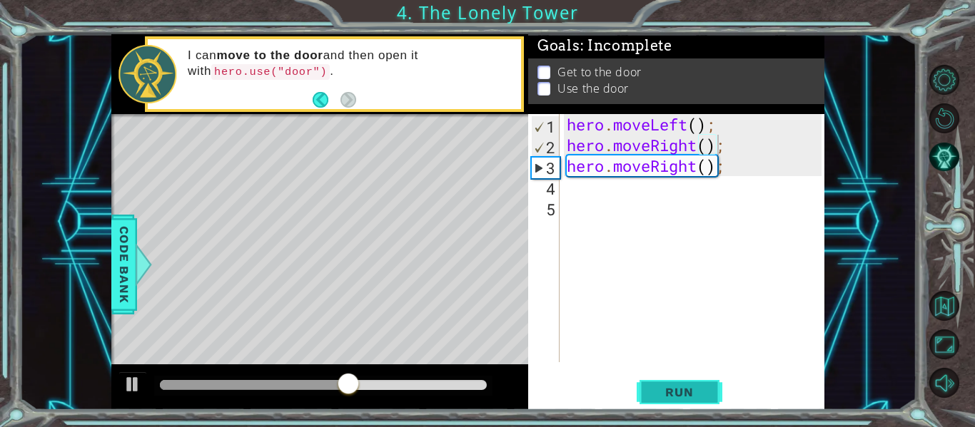
click at [664, 386] on span "Run" at bounding box center [679, 392] width 56 height 14
click at [699, 146] on div "hero . moveLeft ( ) ; hero . moveRight ( ) ; hero . moveRight ( ) ;" at bounding box center [696, 259] width 265 height 290
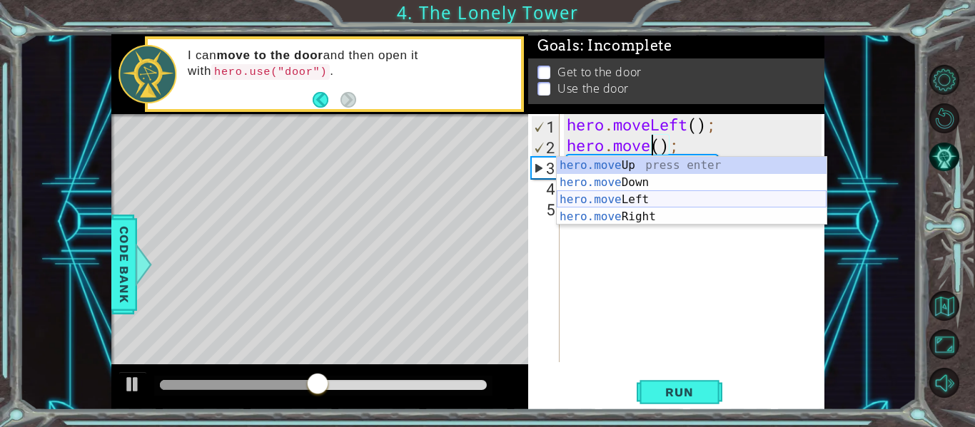
click at [658, 200] on div "hero.move Up press enter hero.move Down press enter hero.move Left press enter …" at bounding box center [692, 208] width 270 height 103
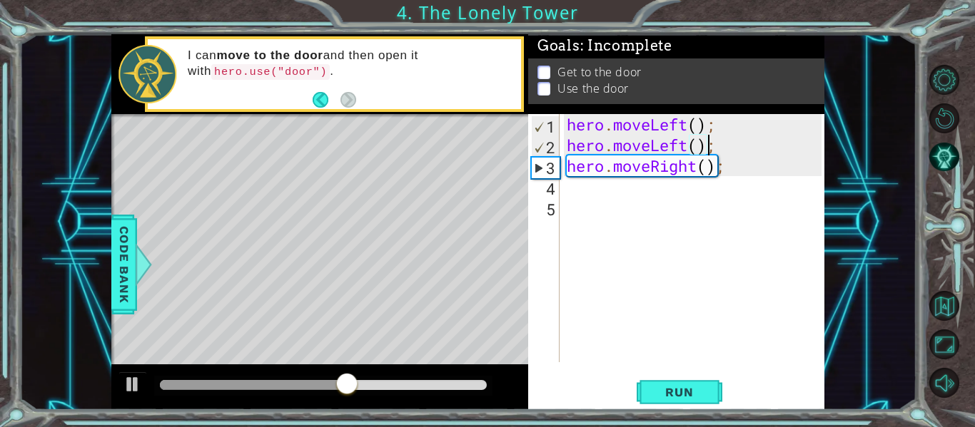
click at [697, 173] on div "hero . moveLeft ( ) ; hero . moveLeft ( ) ; hero . moveRight ( ) ;" at bounding box center [696, 259] width 265 height 290
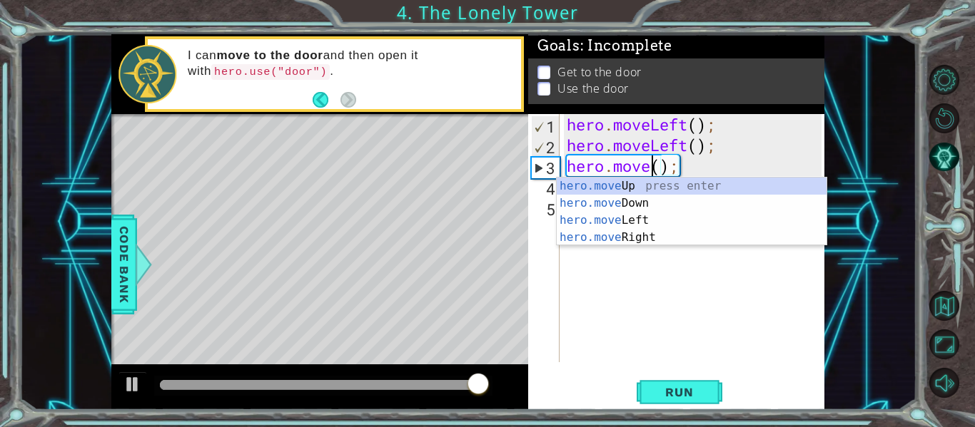
scroll to position [0, 4]
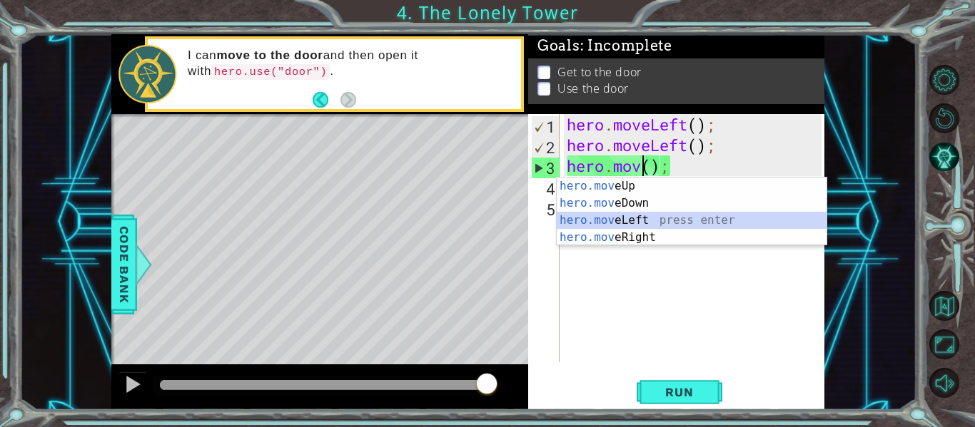
click at [672, 220] on div "hero.mov eUp press enter hero.mov eDown press enter hero.mov eLeft press enter …" at bounding box center [692, 229] width 270 height 103
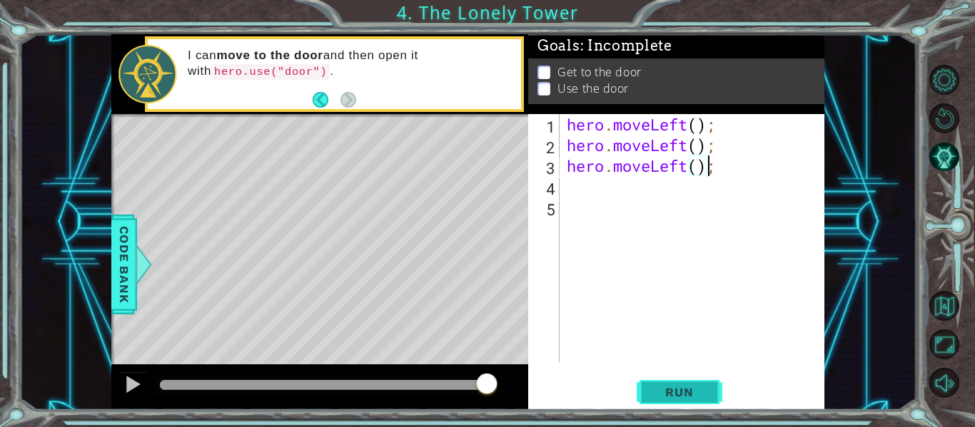
type textarea "hero.moveLeft();"
click at [671, 388] on span "Run" at bounding box center [679, 392] width 56 height 14
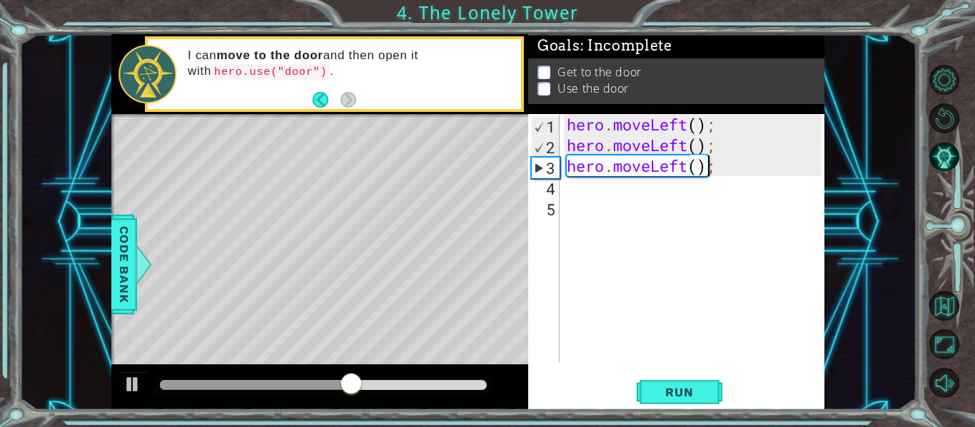
click at [568, 187] on div "hero . moveLeft ( ) ; hero . moveLeft ( ) ; hero . moveLeft ( ) ;" at bounding box center [696, 259] width 265 height 290
type textarea "h"
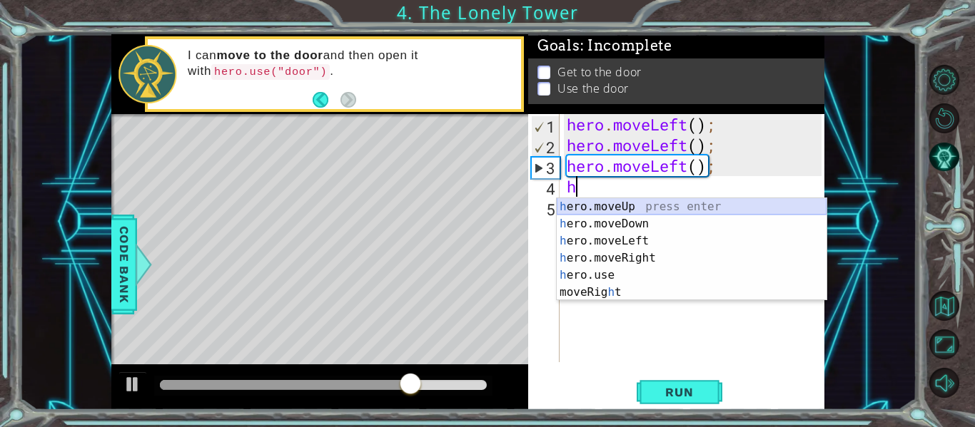
click at [605, 207] on div "h ero.moveUp press enter h ero.moveDown press enter h ero.moveLeft press enter …" at bounding box center [692, 266] width 270 height 137
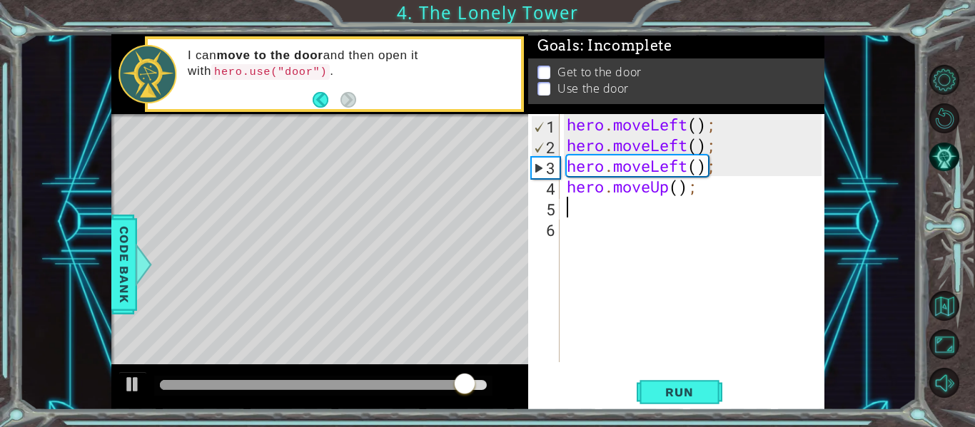
type textarea "h"
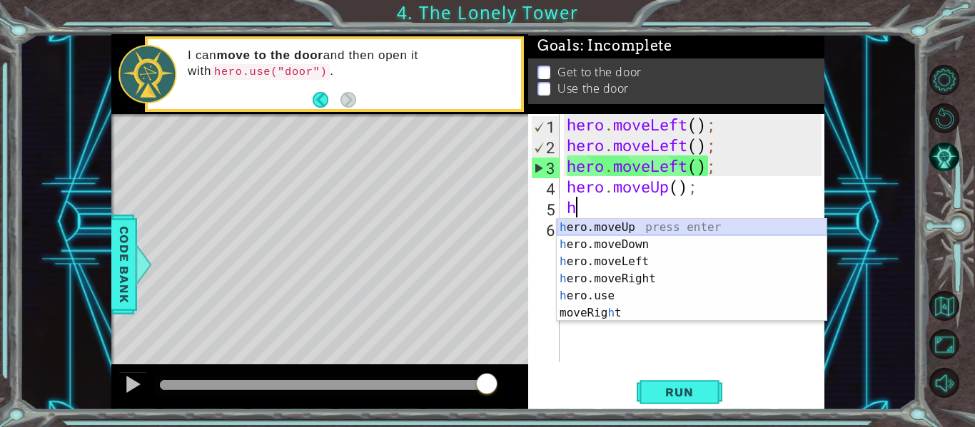
click at [578, 227] on div "h ero.moveUp press enter h ero.moveDown press enter h ero.moveLeft press enter …" at bounding box center [692, 287] width 270 height 137
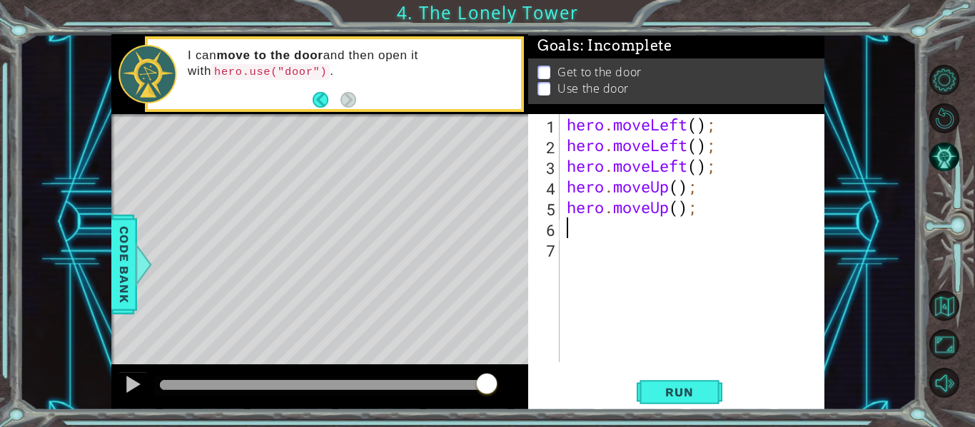
type textarea "h"
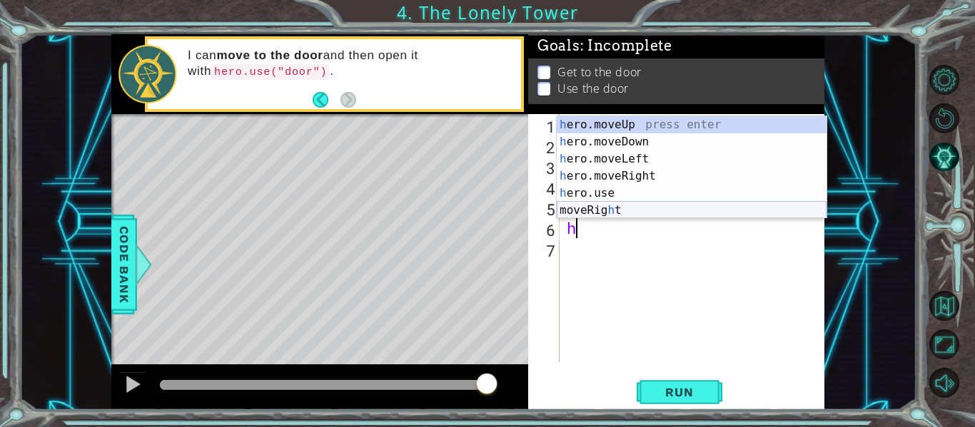
click at [592, 208] on div "h ero.moveUp press enter h ero.moveDown press enter h ero.moveLeft press enter …" at bounding box center [692, 184] width 270 height 137
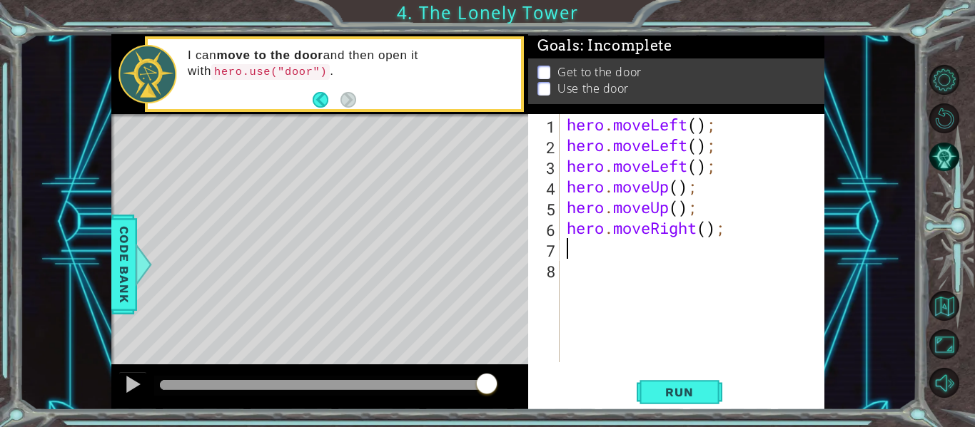
type textarea "h"
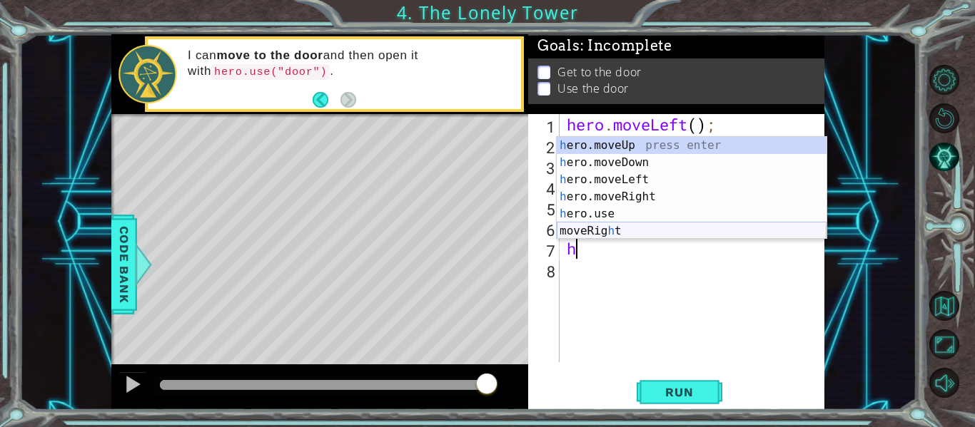
click at [582, 231] on div "h ero.moveUp press enter h ero.moveDown press enter h ero.moveLeft press enter …" at bounding box center [692, 205] width 270 height 137
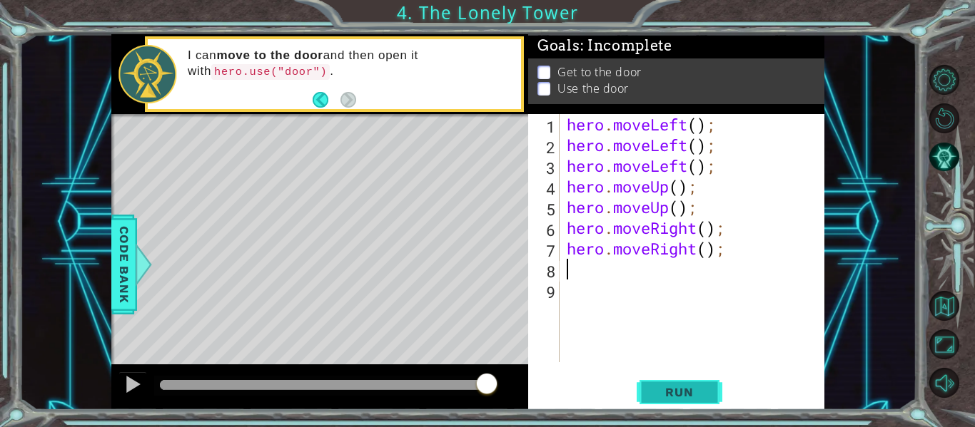
click at [673, 389] on span "Run" at bounding box center [679, 392] width 56 height 14
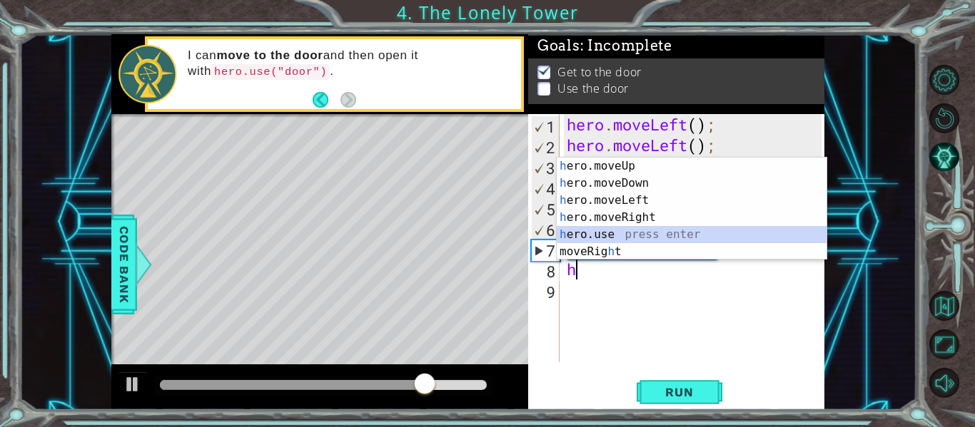
click at [571, 229] on div "h ero.moveUp press enter h ero.moveDown press enter h ero.moveLeft press enter …" at bounding box center [692, 226] width 270 height 137
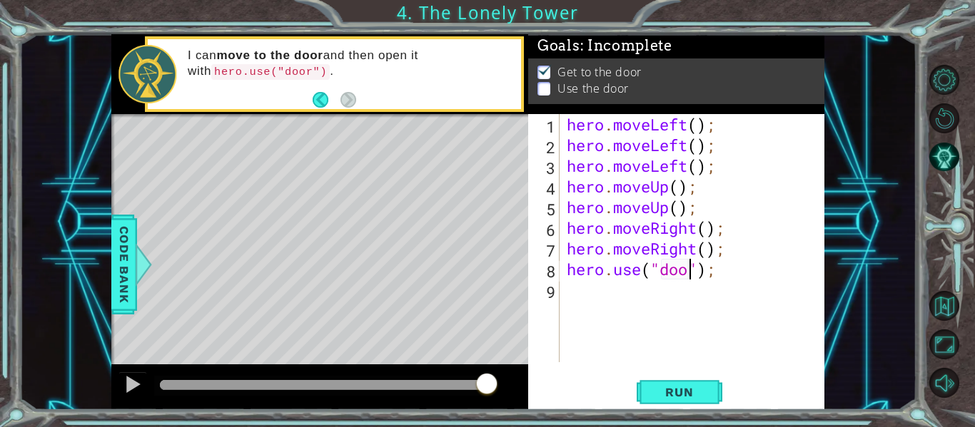
scroll to position [0, 6]
type textarea "hero.use("door");"
click at [694, 409] on div "hero.use("door"); 1 2 3 4 5 6 7 8 9 hero . moveLeft ( ) ; hero . moveLeft ( ) ;…" at bounding box center [676, 262] width 296 height 296
click at [691, 402] on button "Run" at bounding box center [680, 392] width 86 height 29
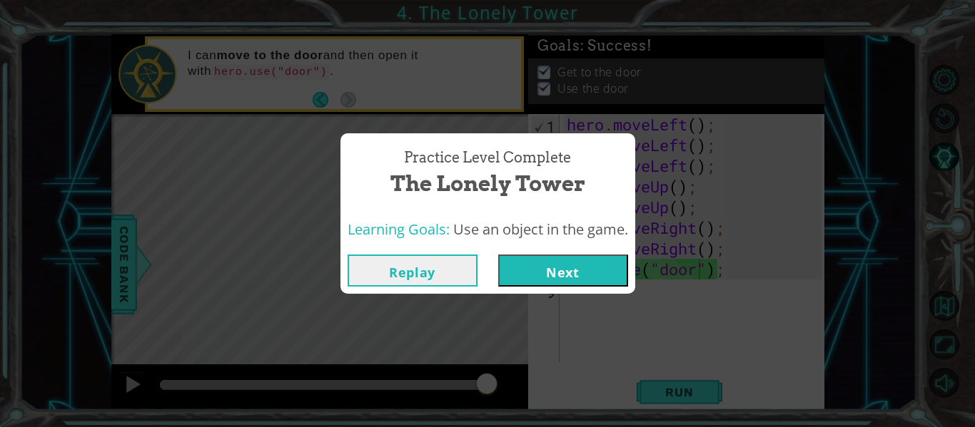
click at [528, 261] on button "Next" at bounding box center [563, 271] width 130 height 32
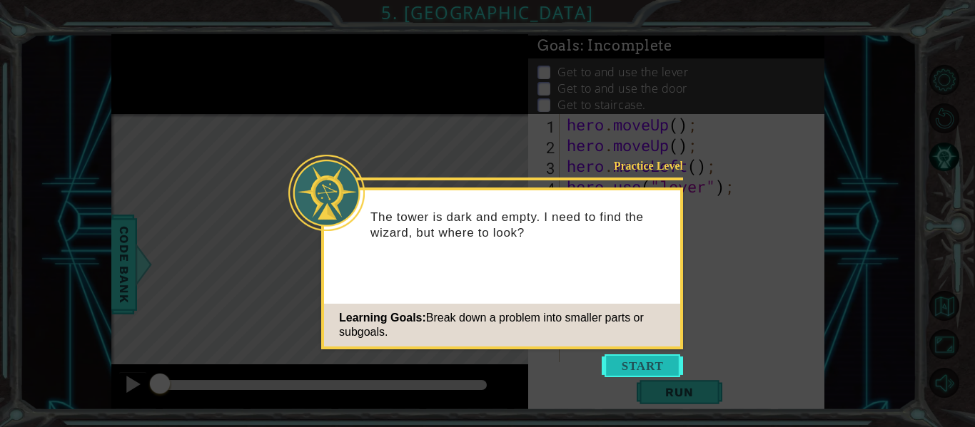
click at [607, 376] on button "Start" at bounding box center [642, 366] width 81 height 23
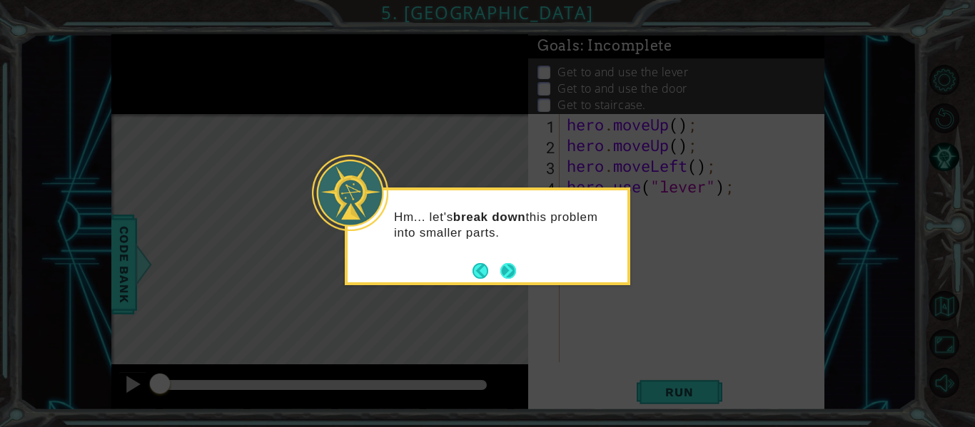
click at [504, 268] on button "Next" at bounding box center [509, 271] width 18 height 18
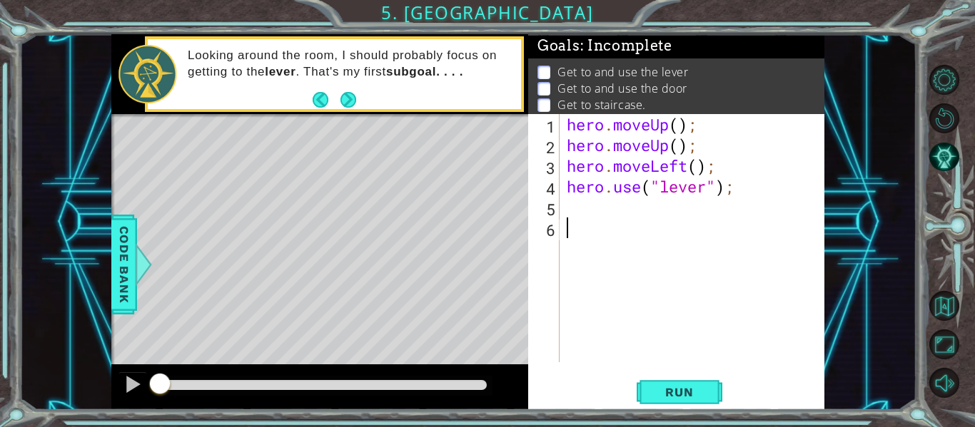
type textarea "h"
click at [663, 385] on span "Run" at bounding box center [679, 392] width 56 height 14
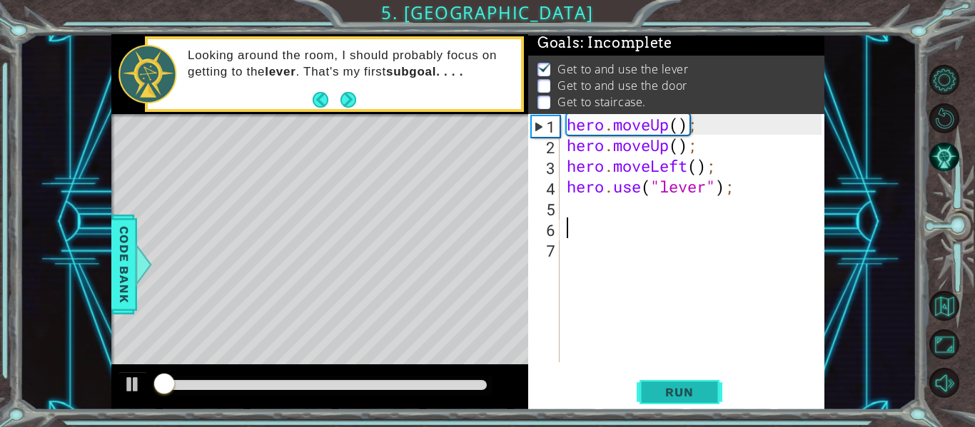
scroll to position [4, 0]
click at [663, 385] on span "Run" at bounding box center [679, 392] width 56 height 14
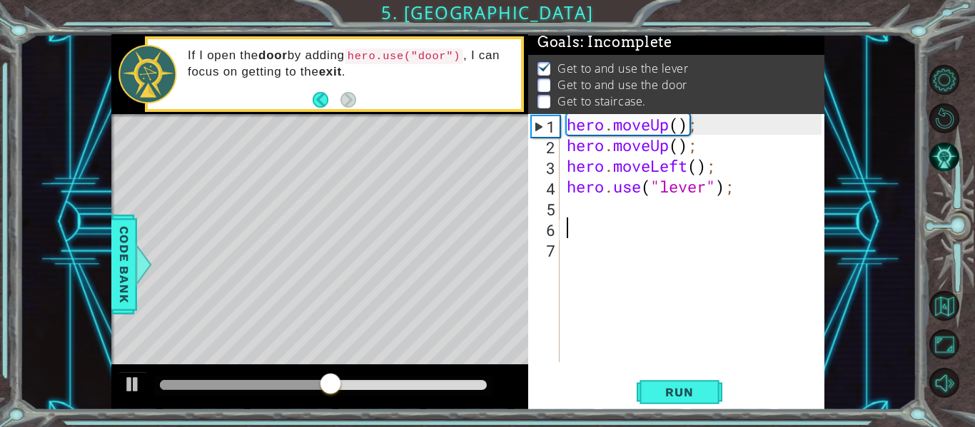
click at [577, 201] on div "hero . moveUp ( ) ; hero . moveUp ( ) ; hero . moveLeft ( ) ; hero . use ( "lev…" at bounding box center [696, 259] width 265 height 290
type textarea "h"
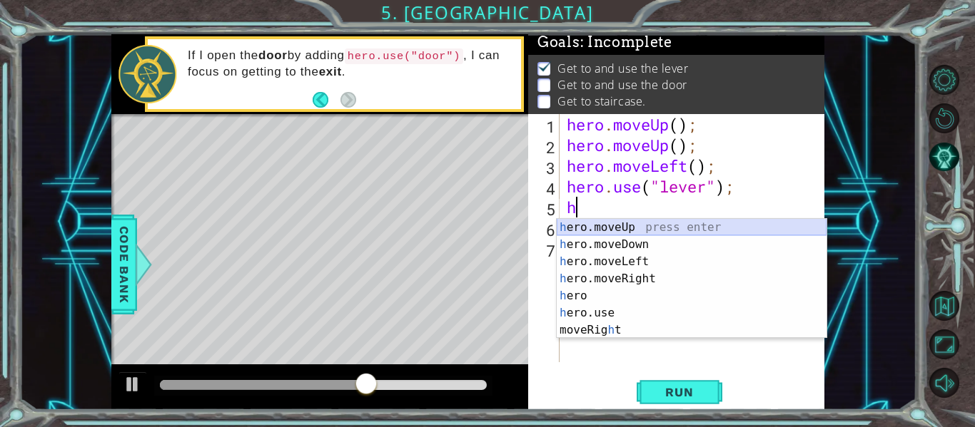
click at [620, 236] on div "h ero.moveUp press enter h ero.moveDown press enter h ero.moveLeft press enter …" at bounding box center [692, 296] width 270 height 154
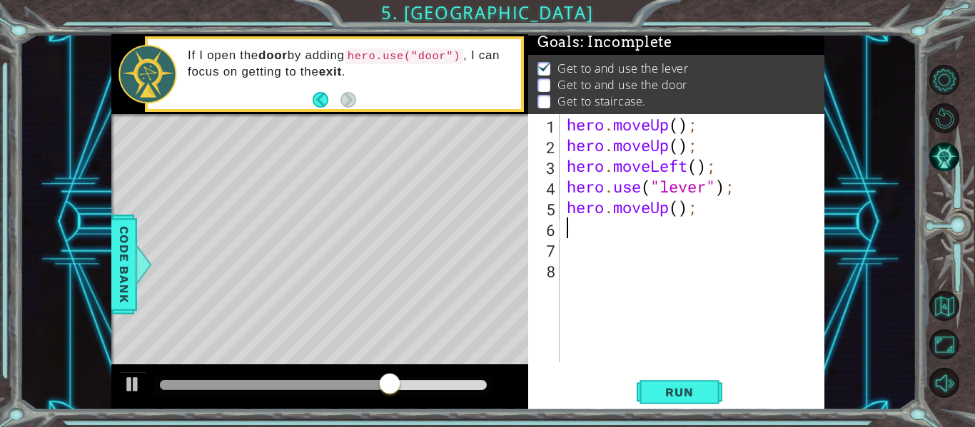
type textarea "h"
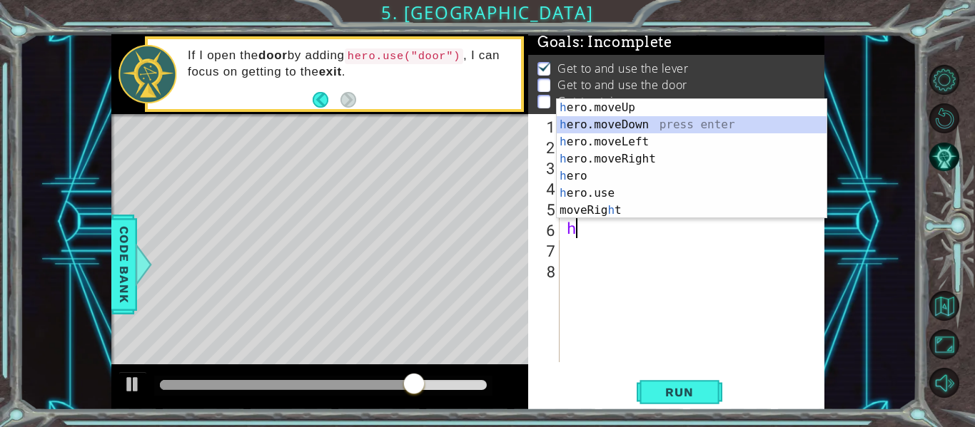
click at [586, 126] on div "h ero.moveUp press enter h ero.moveDown press enter h ero.moveLeft press enter …" at bounding box center [692, 176] width 270 height 154
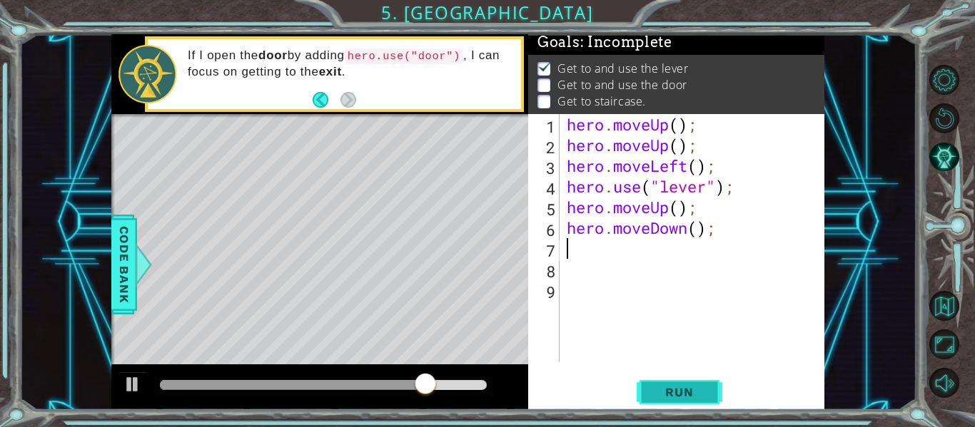
click at [661, 400] on button "Run" at bounding box center [680, 392] width 86 height 29
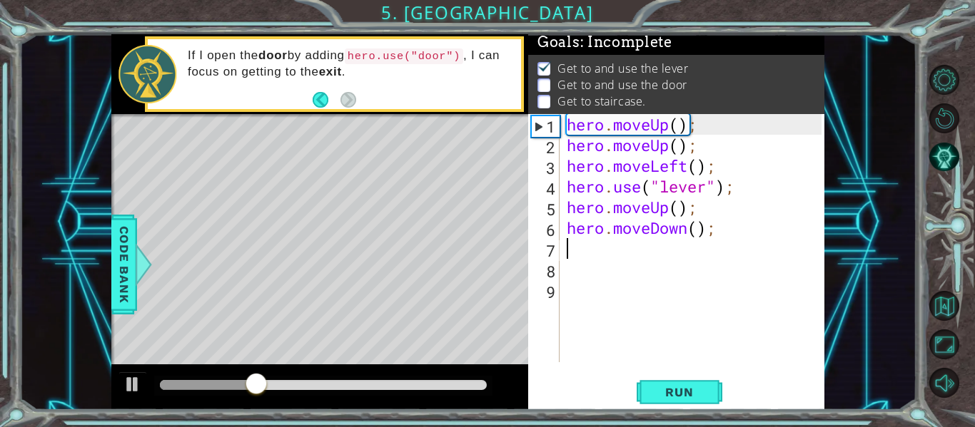
click at [689, 235] on div "hero . moveUp ( ) ; hero . moveUp ( ) ; hero . moveLeft ( ) ; hero . use ( "lev…" at bounding box center [696, 259] width 265 height 290
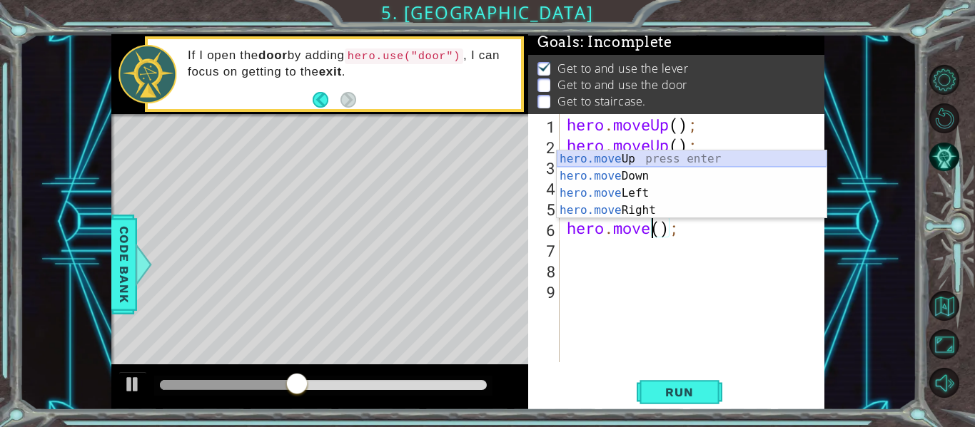
click at [629, 163] on div "hero.move Up press enter hero.move Down press enter hero.move Left press enter …" at bounding box center [692, 202] width 270 height 103
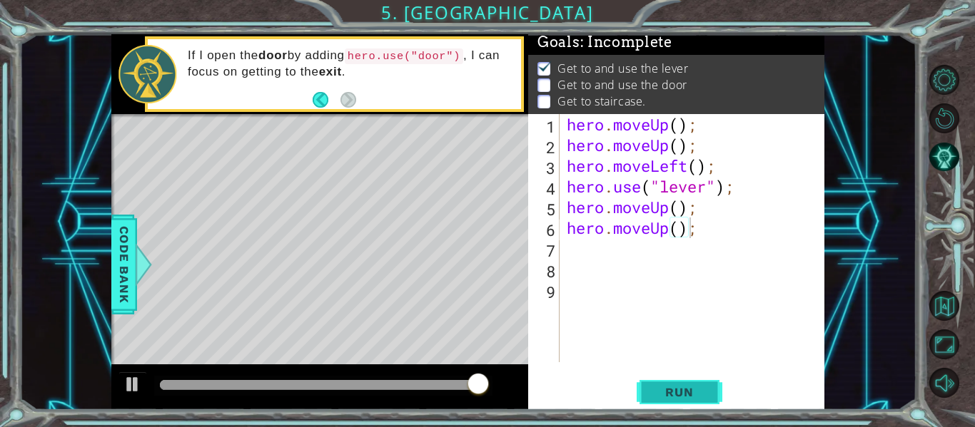
click at [640, 399] on button "Run" at bounding box center [680, 392] width 86 height 29
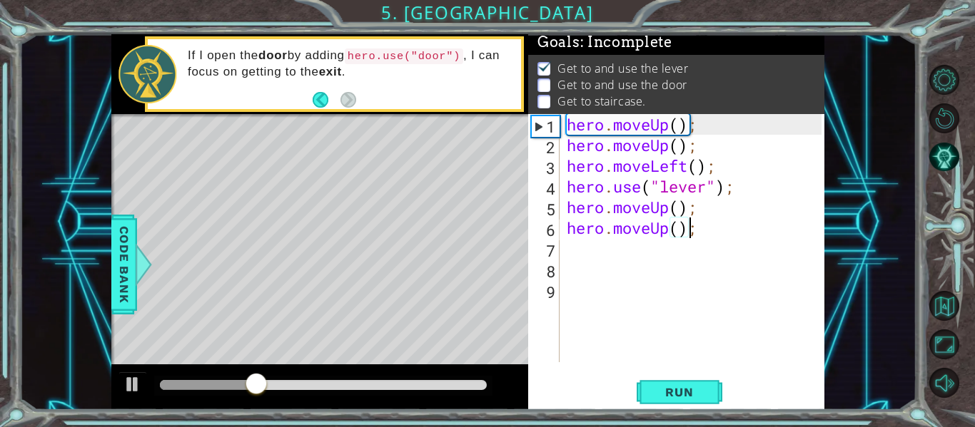
click at [670, 233] on div "hero . moveUp ( ) ; hero . moveUp ( ) ; hero . moveLeft ( ) ; hero . use ( "lev…" at bounding box center [696, 259] width 265 height 290
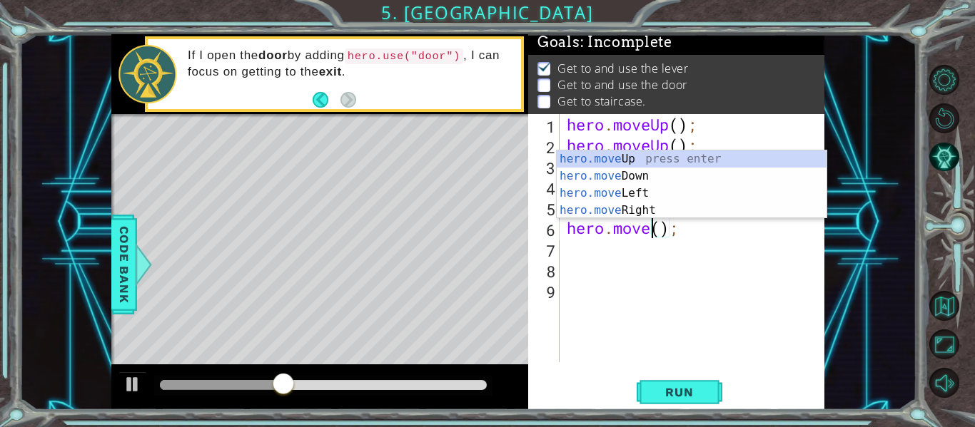
scroll to position [0, 4]
click at [605, 192] on div "hero.move Up press enter hero.move Down press enter hero.move Left press enter …" at bounding box center [692, 202] width 270 height 103
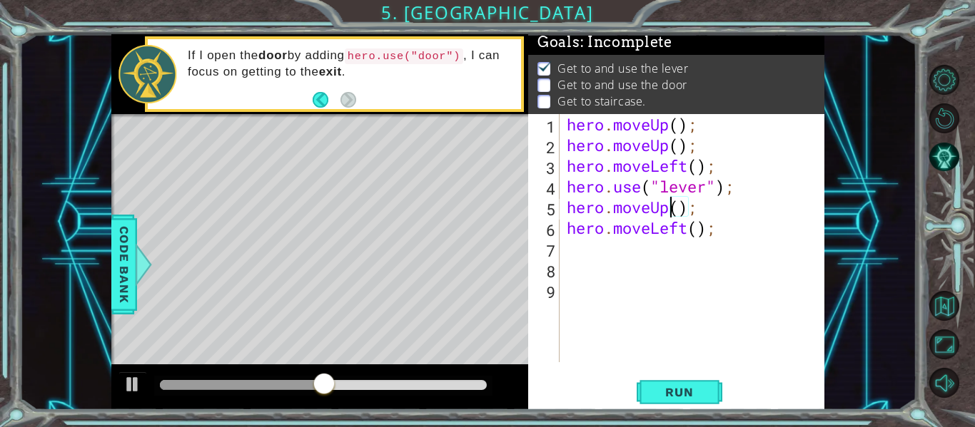
click at [667, 210] on div "hero . moveUp ( ) ; hero . moveUp ( ) ; hero . moveLeft ( ) ; hero . use ( "lev…" at bounding box center [696, 259] width 265 height 290
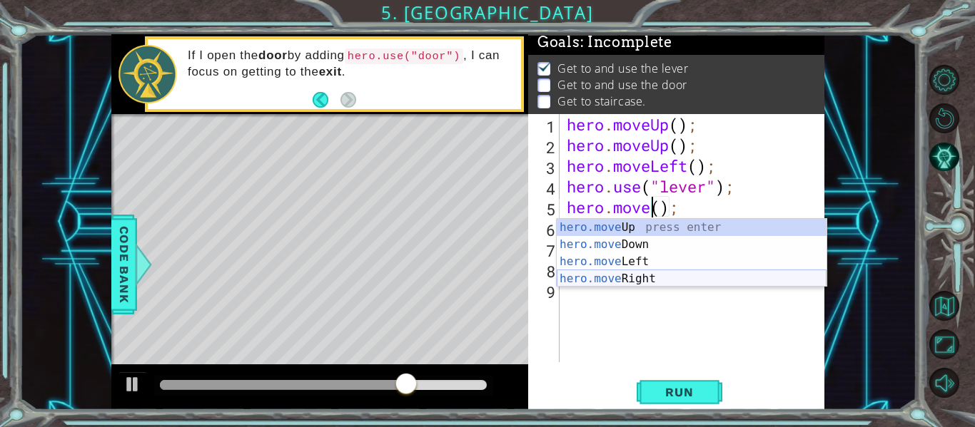
click at [624, 279] on div "hero.move Up press enter hero.move Down press enter hero.move Left press enter …" at bounding box center [692, 270] width 270 height 103
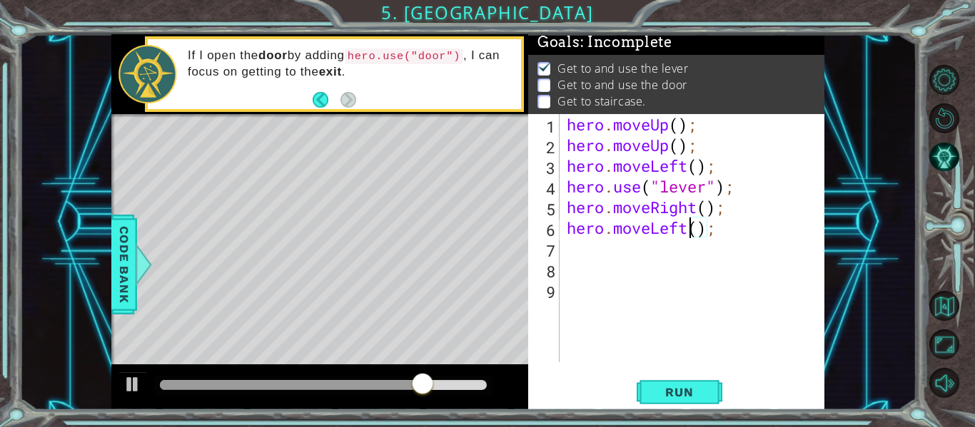
click at [690, 228] on div "hero . moveUp ( ) ; hero . moveUp ( ) ; hero . moveLeft ( ) ; hero . use ( "lev…" at bounding box center [696, 259] width 265 height 290
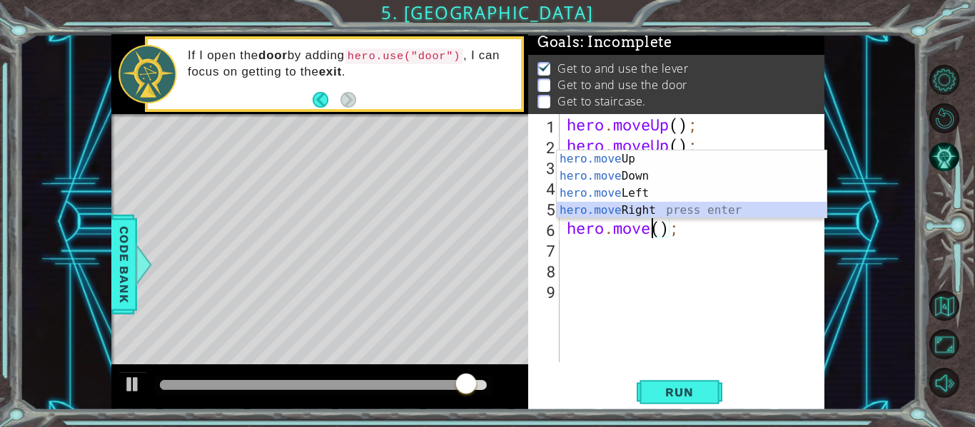
click at [645, 215] on div "hero.move Up press enter hero.move Down press enter hero.move Left press enter …" at bounding box center [692, 202] width 270 height 103
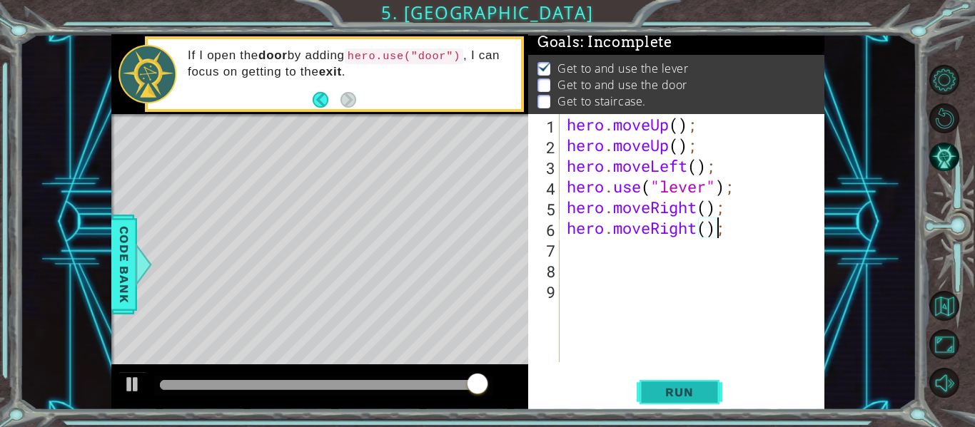
type textarea "hero.moveRight();"
click at [680, 382] on button "Run" at bounding box center [680, 392] width 86 height 29
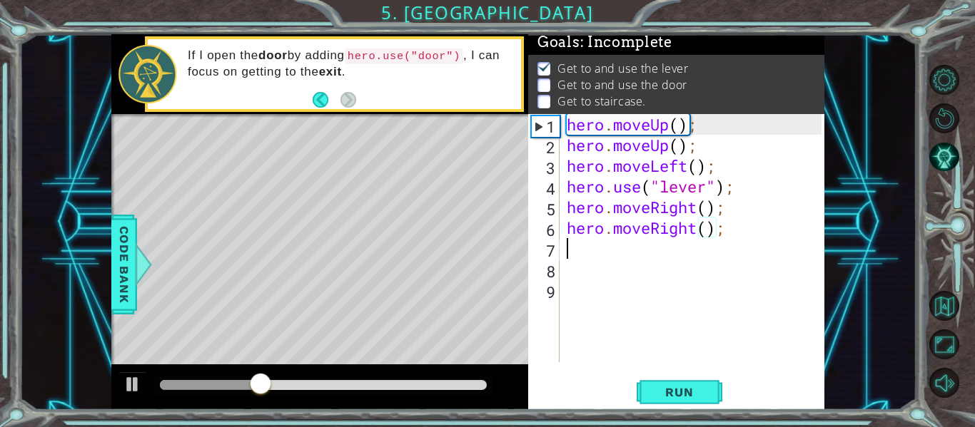
click at [564, 248] on div "hero . moveUp ( ) ; hero . moveUp ( ) ; hero . moveLeft ( ) ; hero . use ( "lev…" at bounding box center [696, 259] width 265 height 290
type textarea "h"
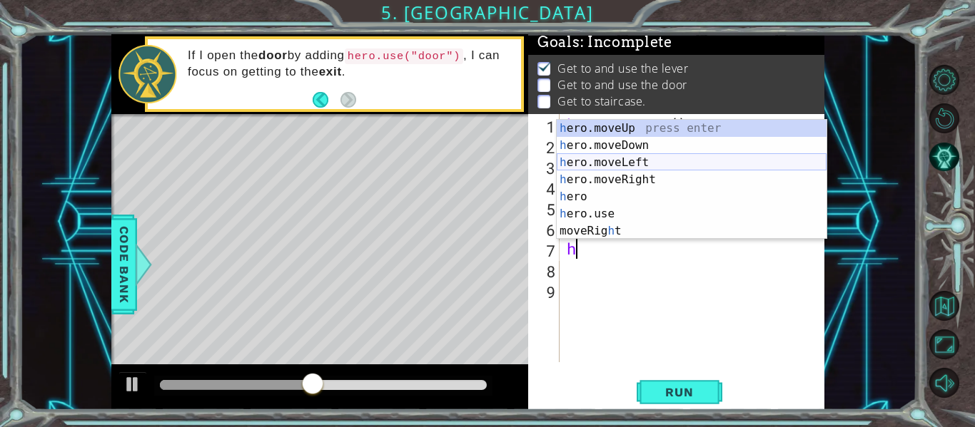
click at [589, 173] on div "h ero.moveUp press enter h ero.moveDown press enter h ero.moveLeft press enter …" at bounding box center [692, 197] width 270 height 154
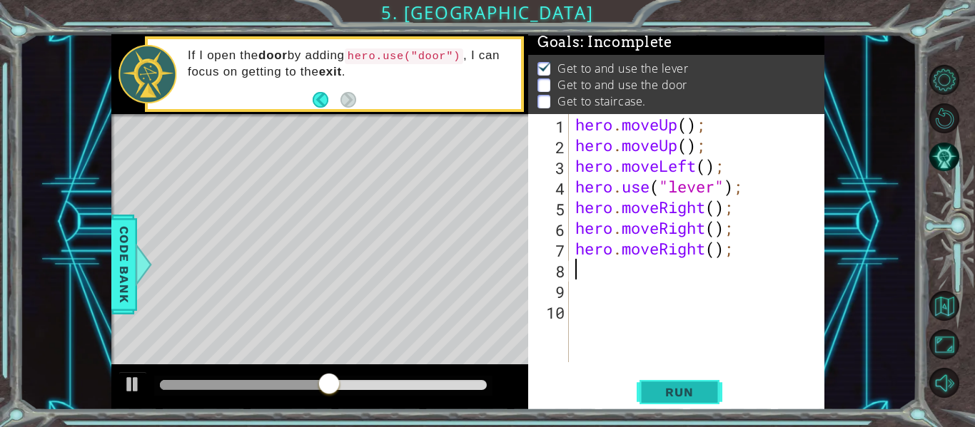
click at [667, 388] on span "Run" at bounding box center [679, 392] width 56 height 14
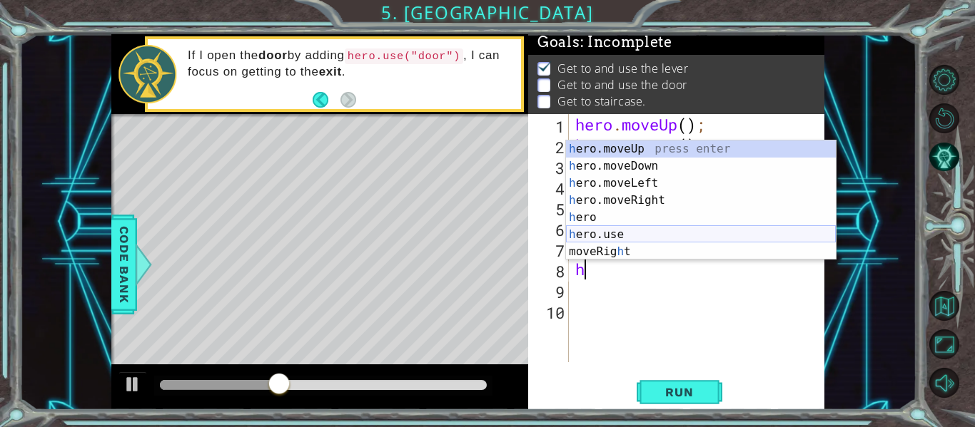
click at [599, 235] on div "h ero.moveUp press enter h ero.moveDown press enter h ero.moveLeft press enter …" at bounding box center [701, 218] width 270 height 154
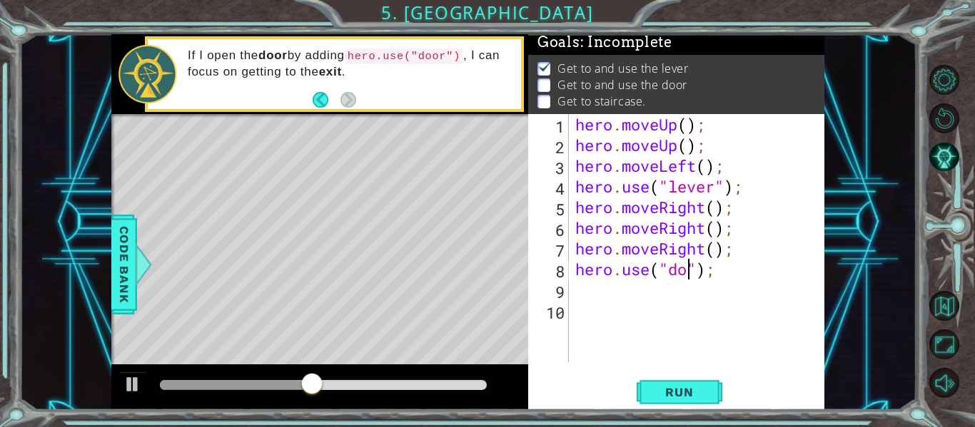
scroll to position [0, 6]
type textarea "hero.use("door");"
click at [639, 394] on button "Run" at bounding box center [680, 392] width 86 height 29
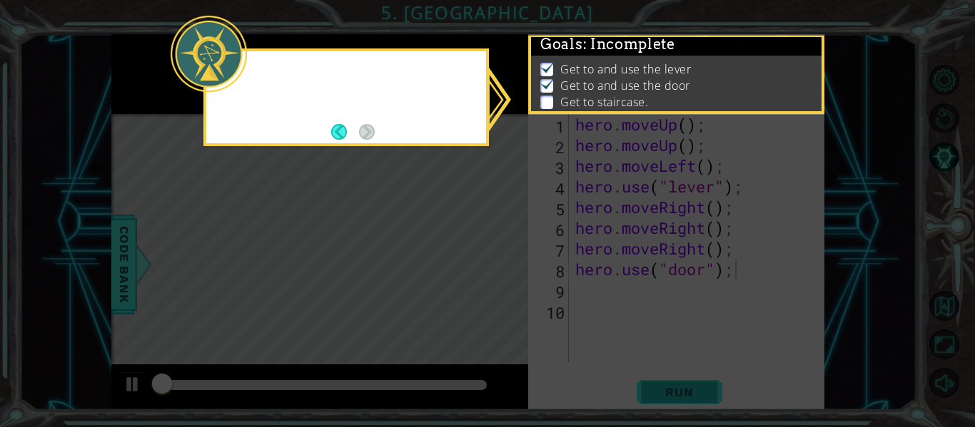
scroll to position [4, 0]
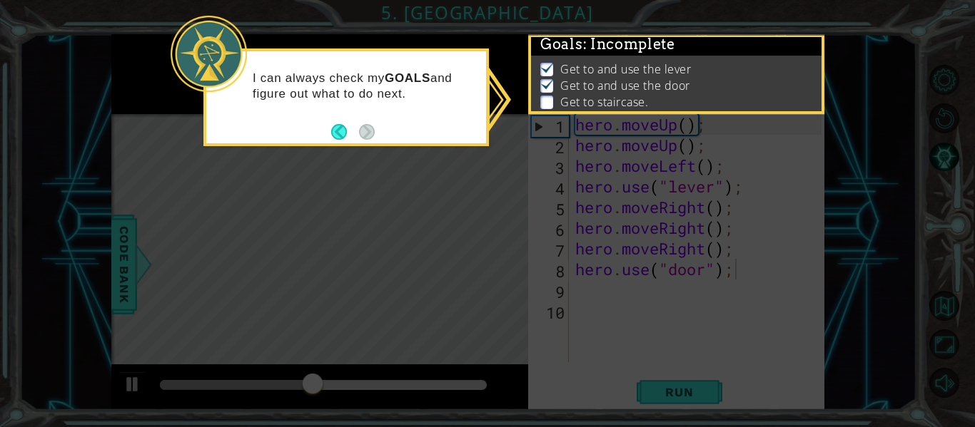
click at [556, 98] on li "Get to staircase." at bounding box center [677, 102] width 275 height 16
click at [340, 125] on button "Back" at bounding box center [345, 132] width 28 height 16
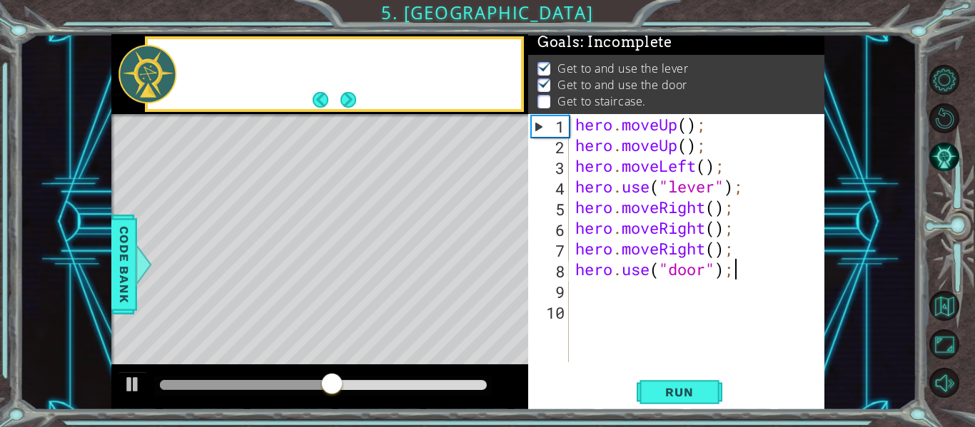
scroll to position [1, 0]
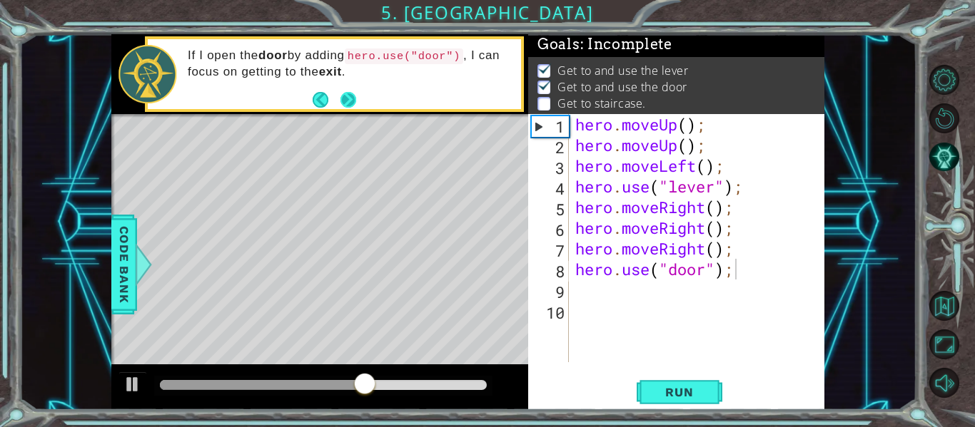
click at [343, 102] on button "Next" at bounding box center [348, 99] width 17 height 17
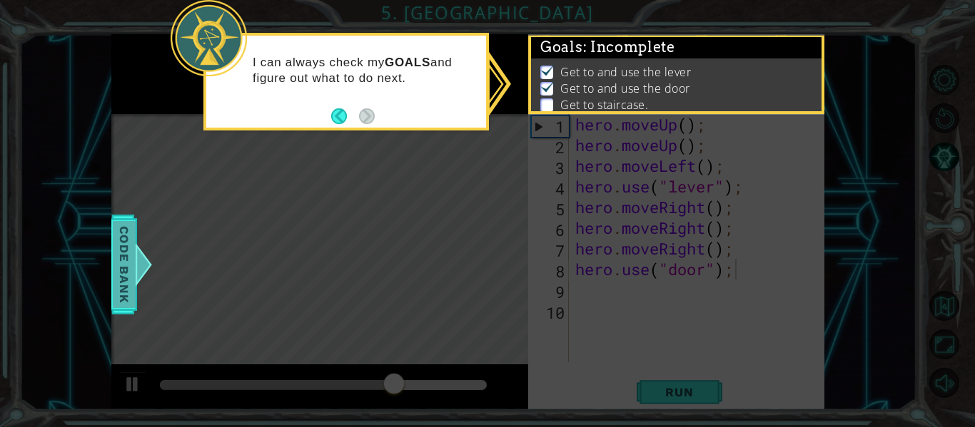
click at [135, 283] on div at bounding box center [144, 264] width 18 height 43
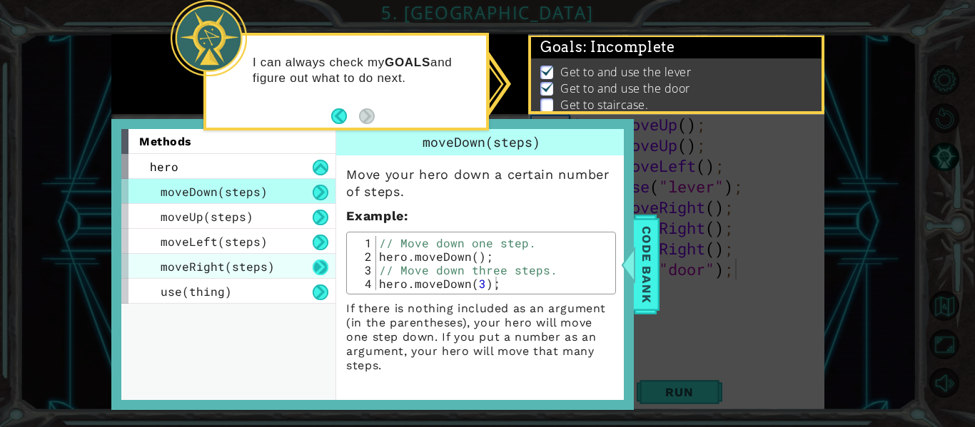
click at [320, 265] on button at bounding box center [321, 268] width 16 height 16
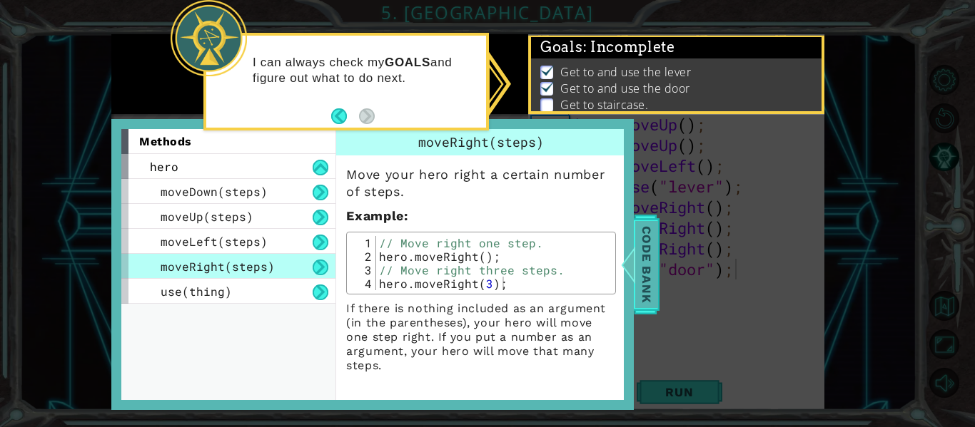
click at [632, 275] on div at bounding box center [628, 264] width 18 height 43
